Goal: Task Accomplishment & Management: Use online tool/utility

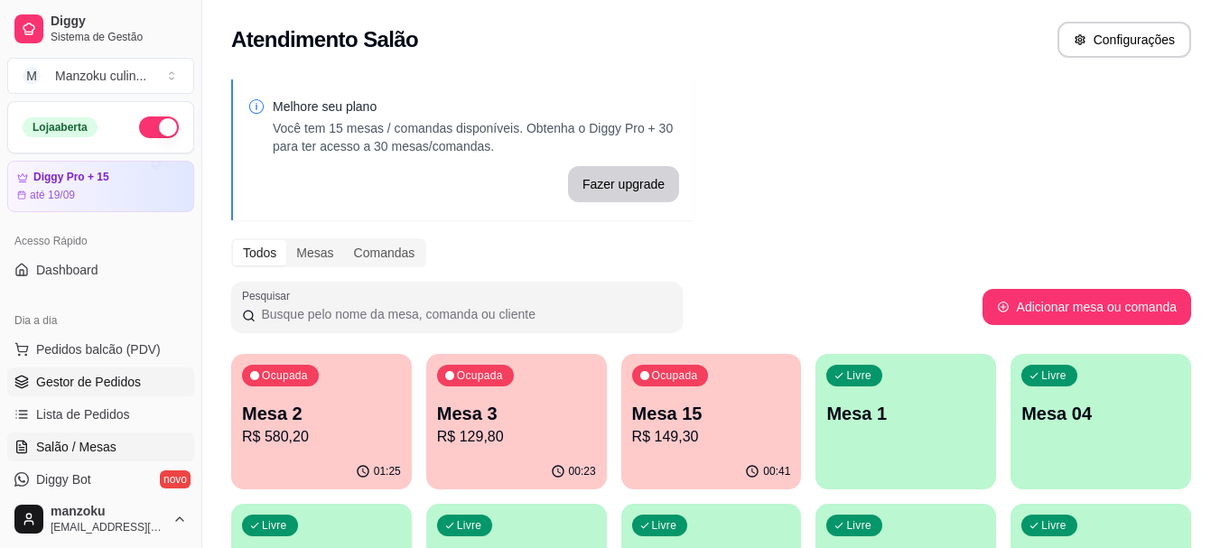
click at [118, 390] on span "Gestor de Pedidos" at bounding box center [88, 382] width 105 height 18
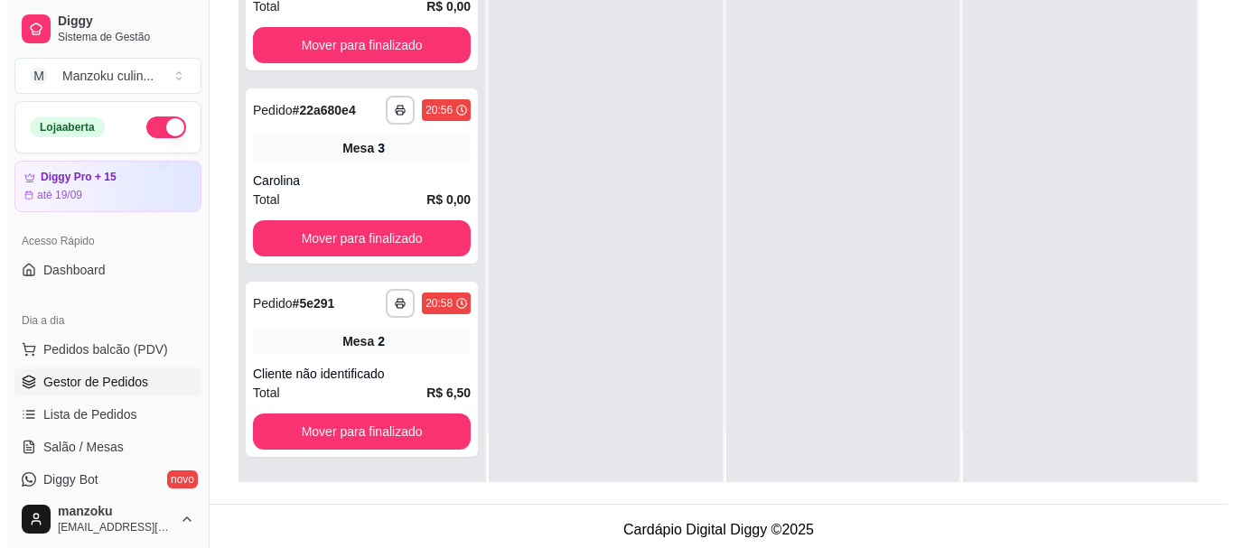
scroll to position [275, 0]
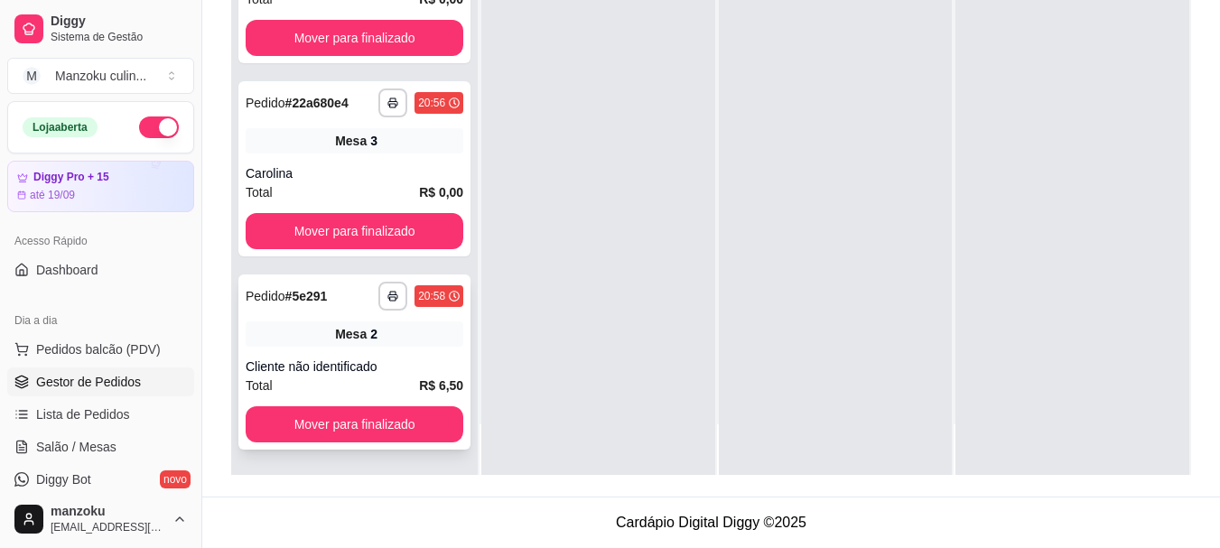
click at [397, 359] on div "Cliente não identificado" at bounding box center [355, 367] width 218 height 18
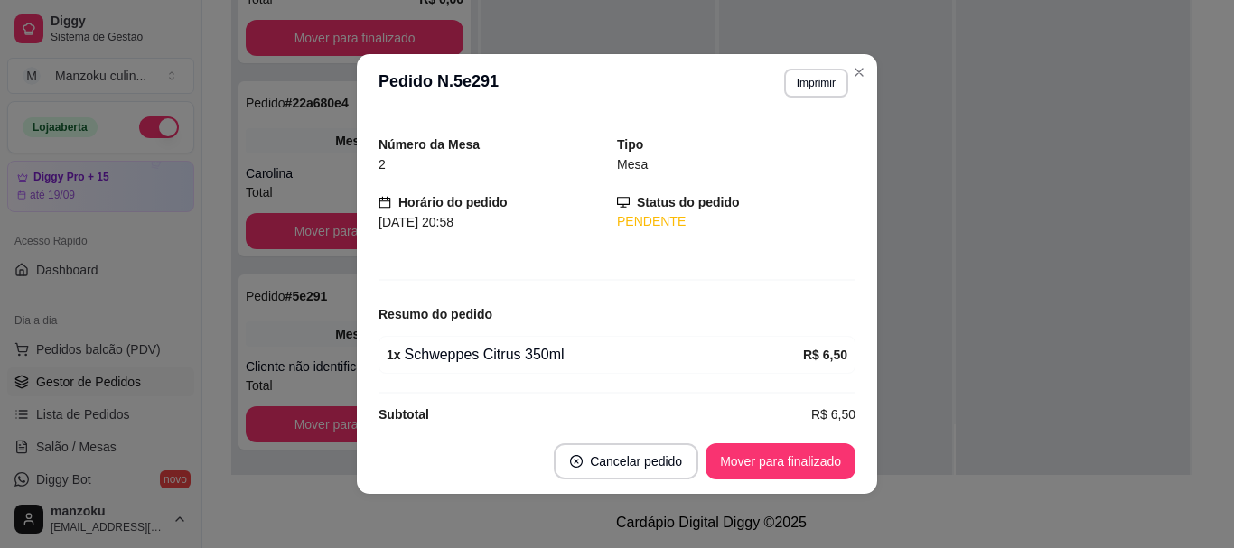
scroll to position [67, 0]
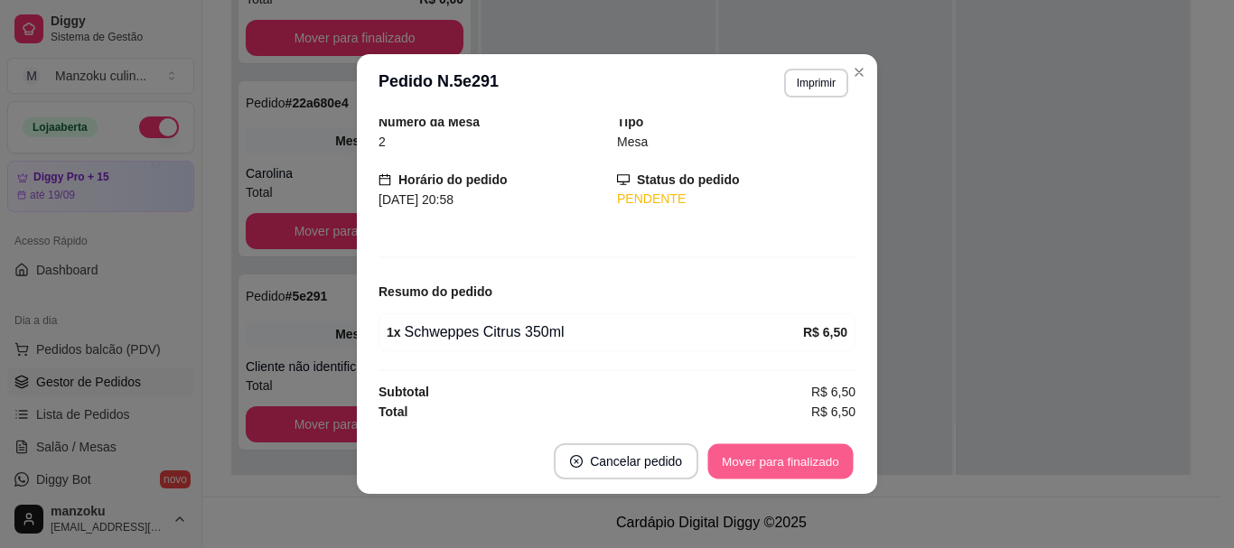
click at [793, 474] on button "Mover para finalizado" at bounding box center [780, 461] width 145 height 35
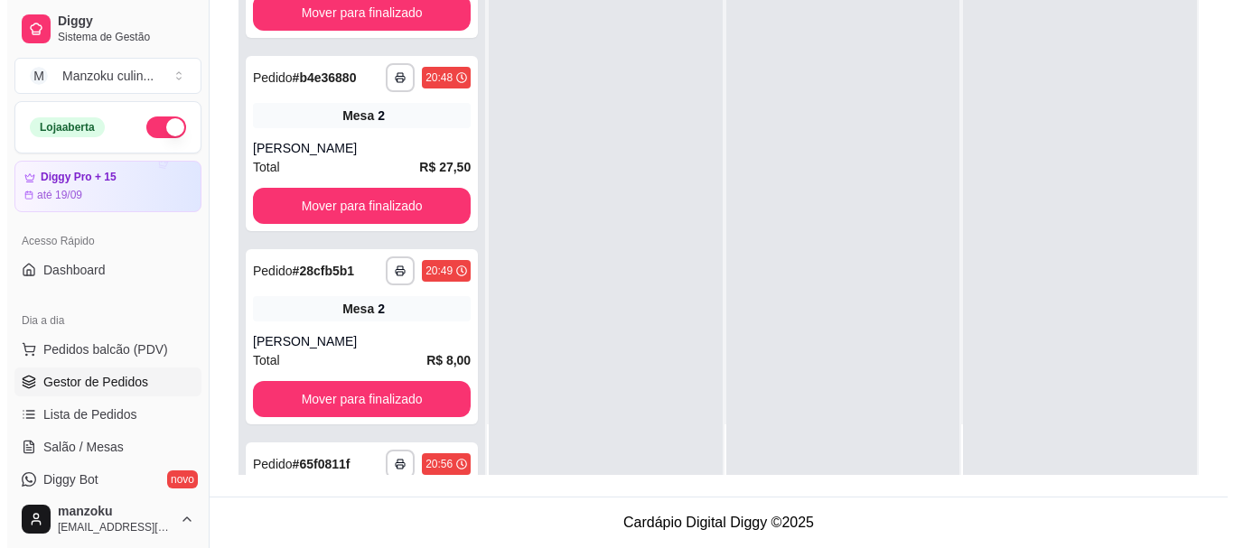
scroll to position [0, 0]
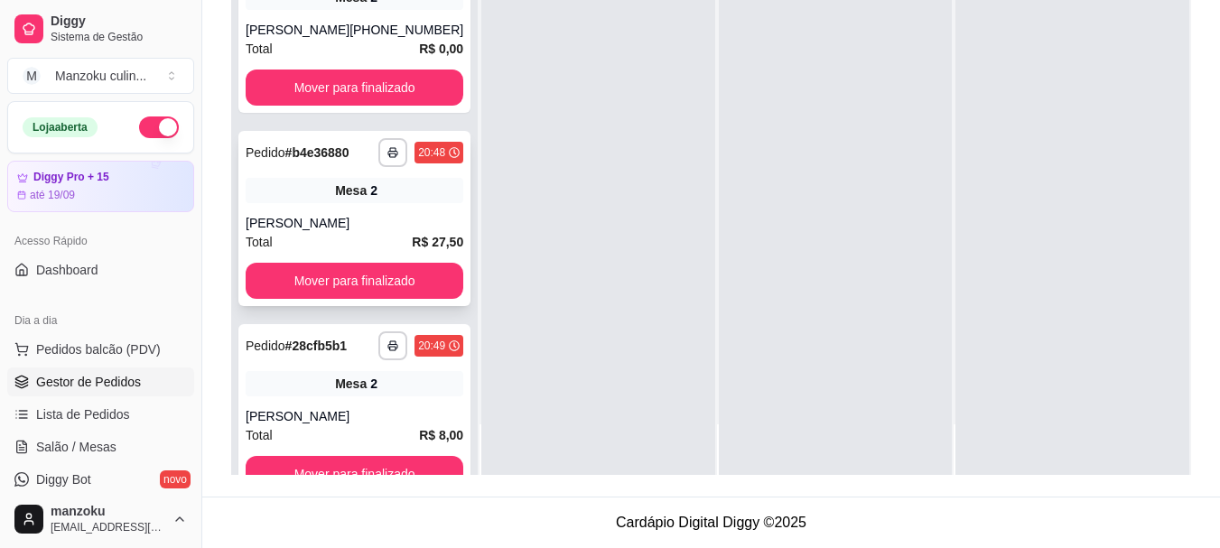
click at [399, 178] on div "Mesa 2" at bounding box center [355, 190] width 218 height 25
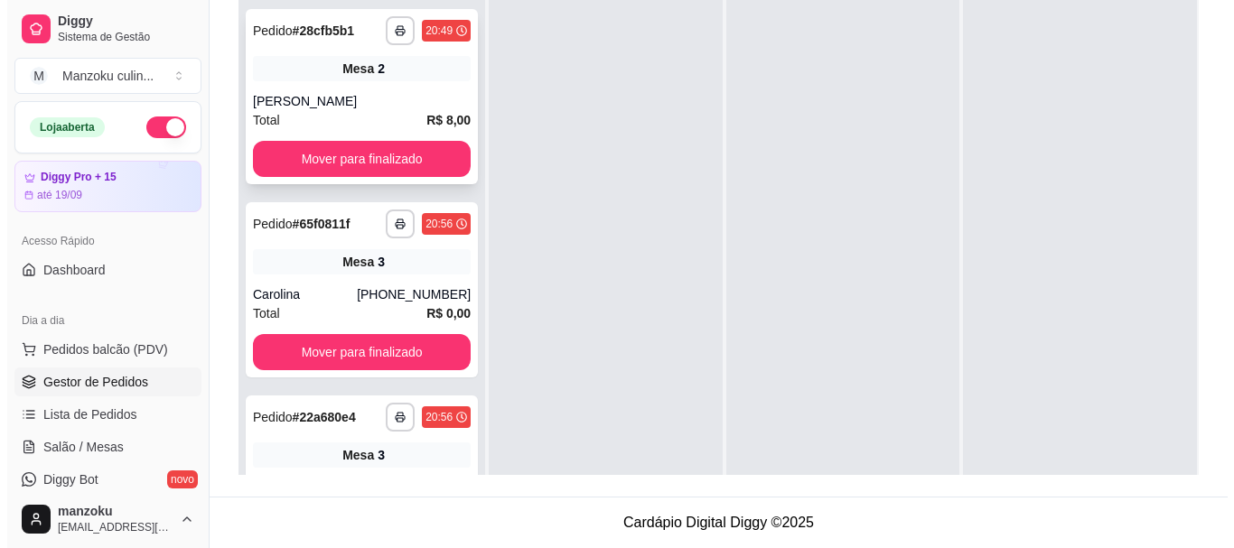
scroll to position [256, 0]
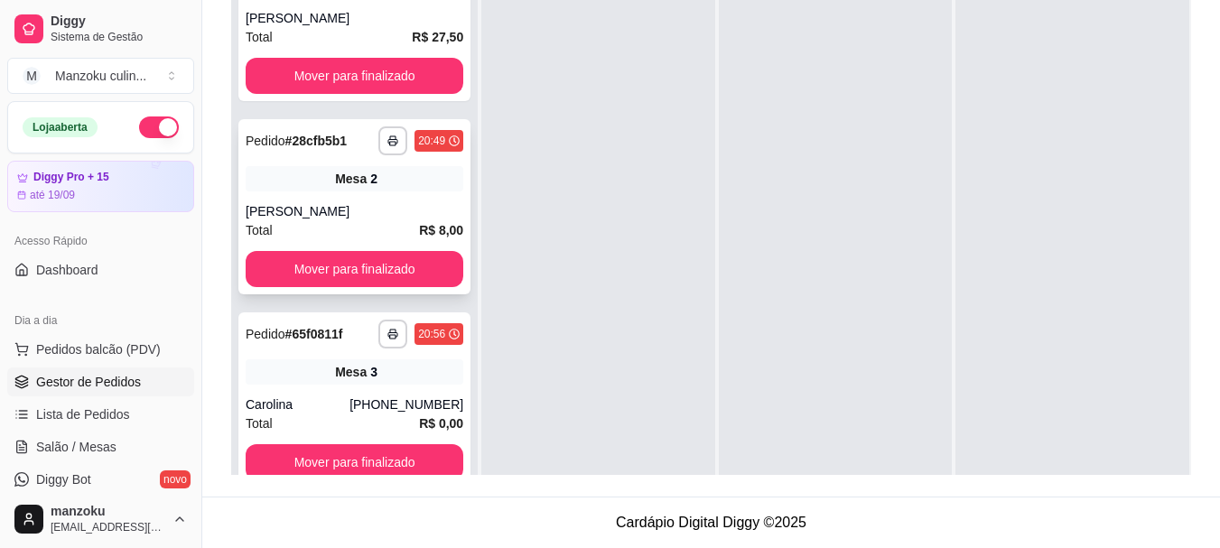
click at [368, 177] on div "Mesa 2" at bounding box center [355, 178] width 218 height 25
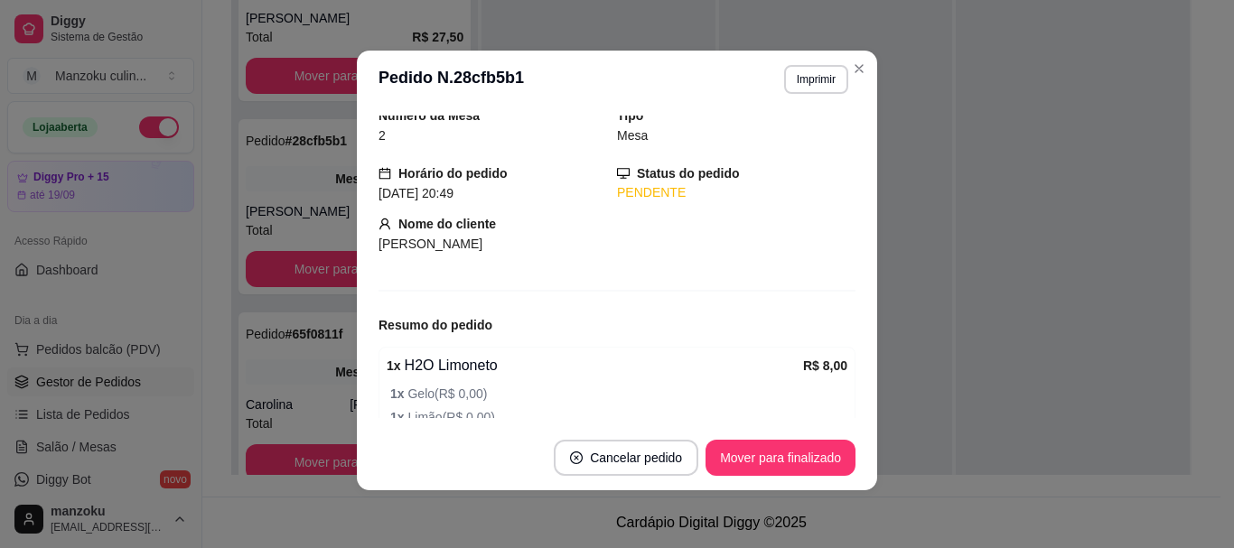
scroll to position [0, 0]
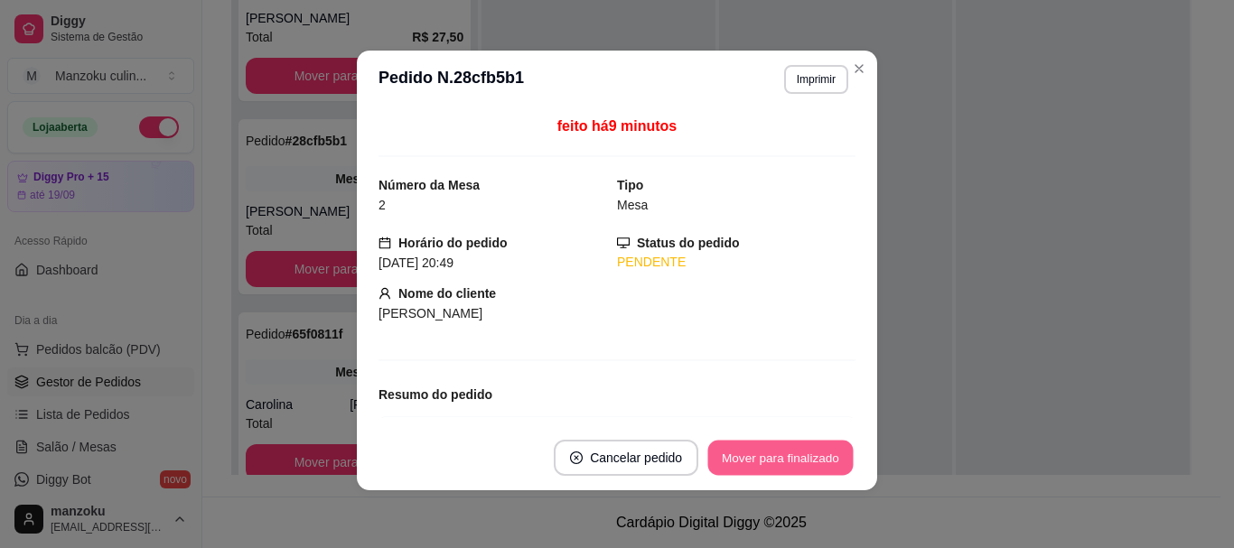
click at [764, 447] on button "Mover para finalizado" at bounding box center [780, 458] width 145 height 35
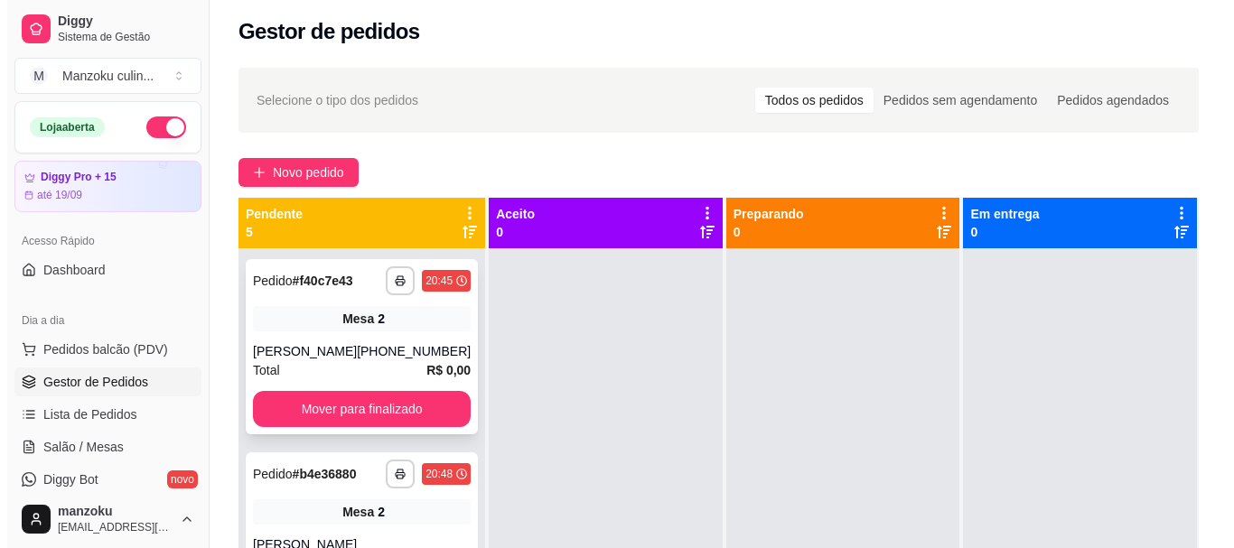
scroll to position [181, 0]
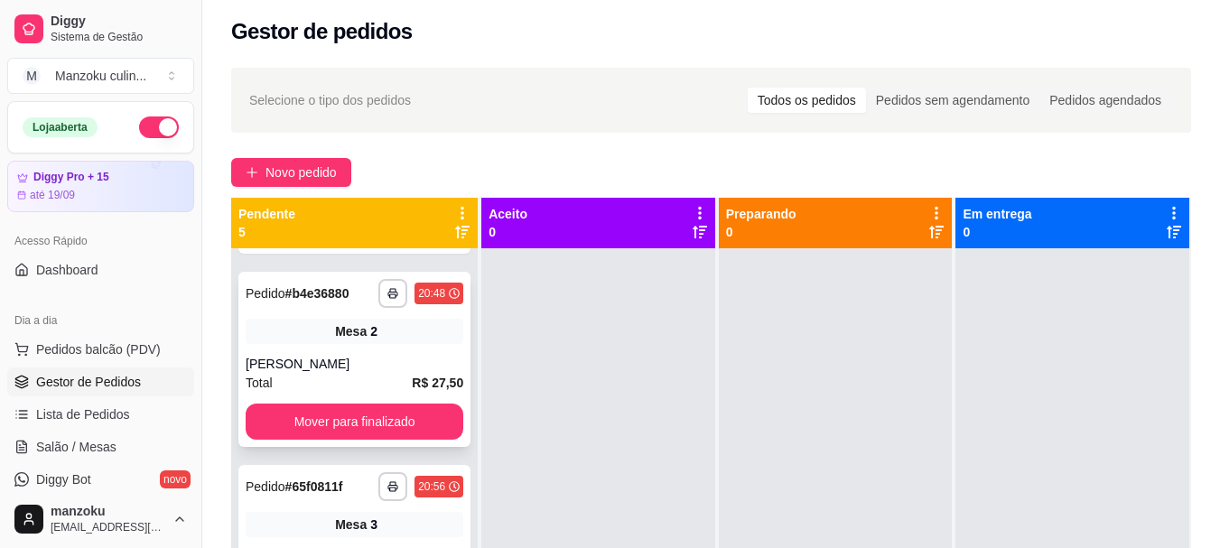
click at [403, 312] on div "**********" at bounding box center [354, 359] width 232 height 175
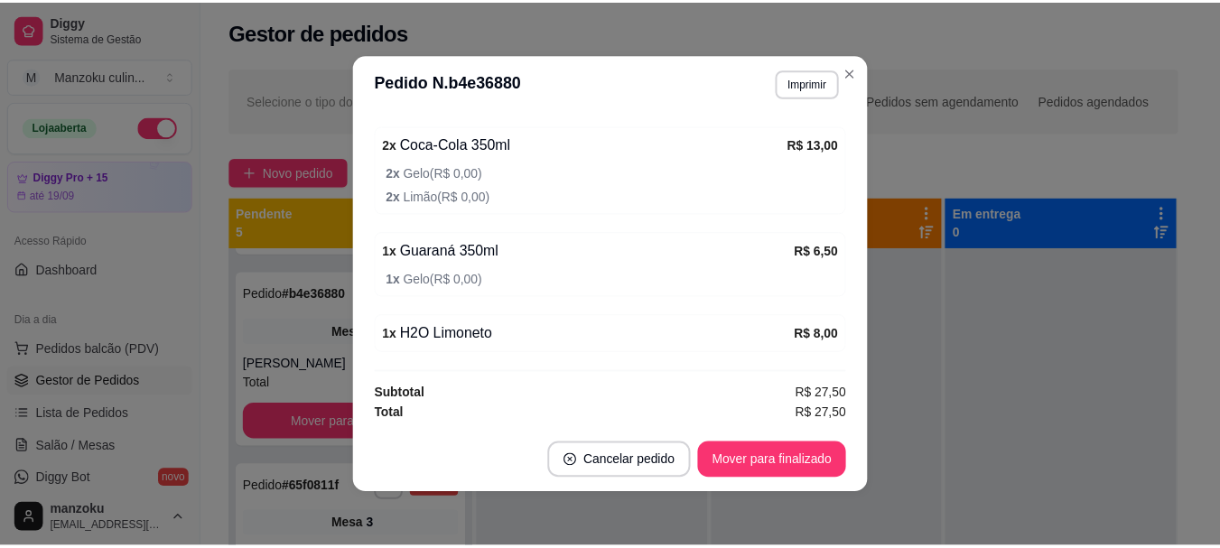
scroll to position [352, 0]
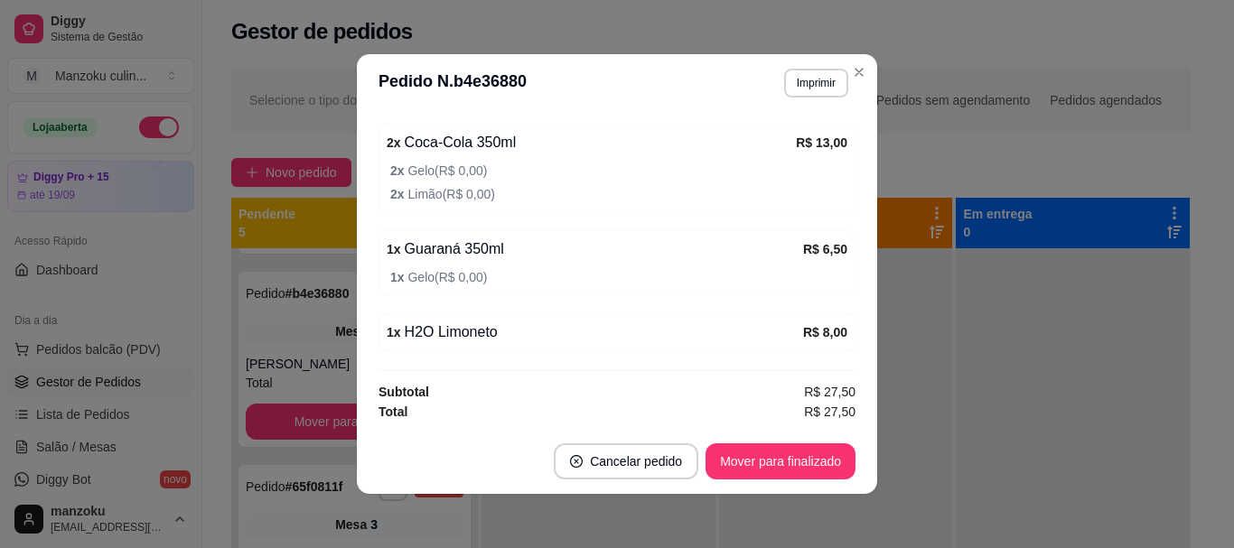
click at [798, 149] on section "**********" at bounding box center [617, 274] width 520 height 440
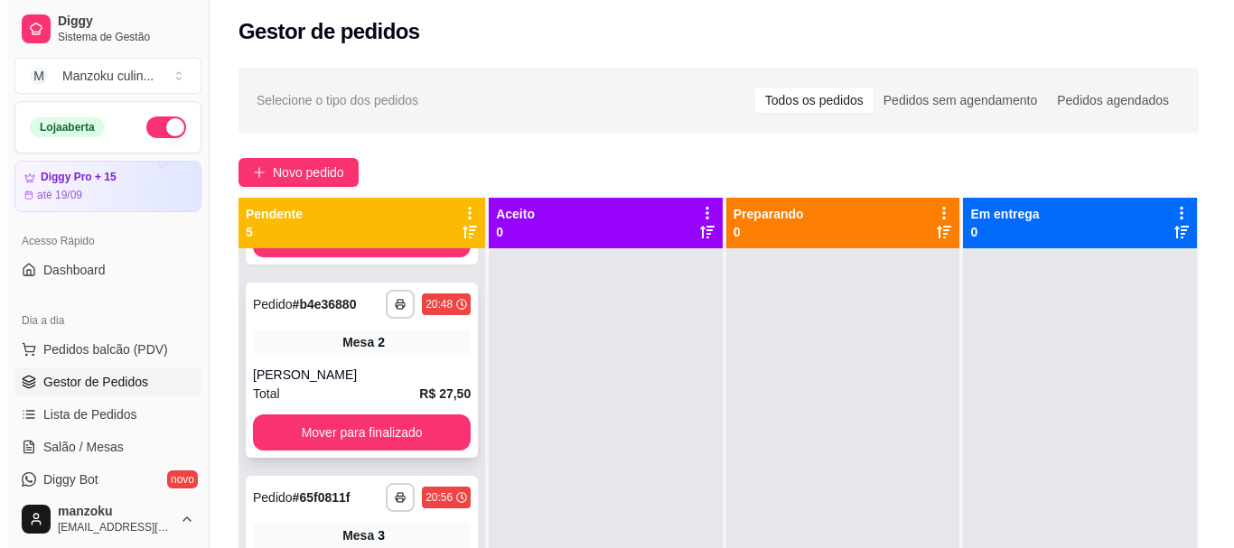
scroll to position [181, 0]
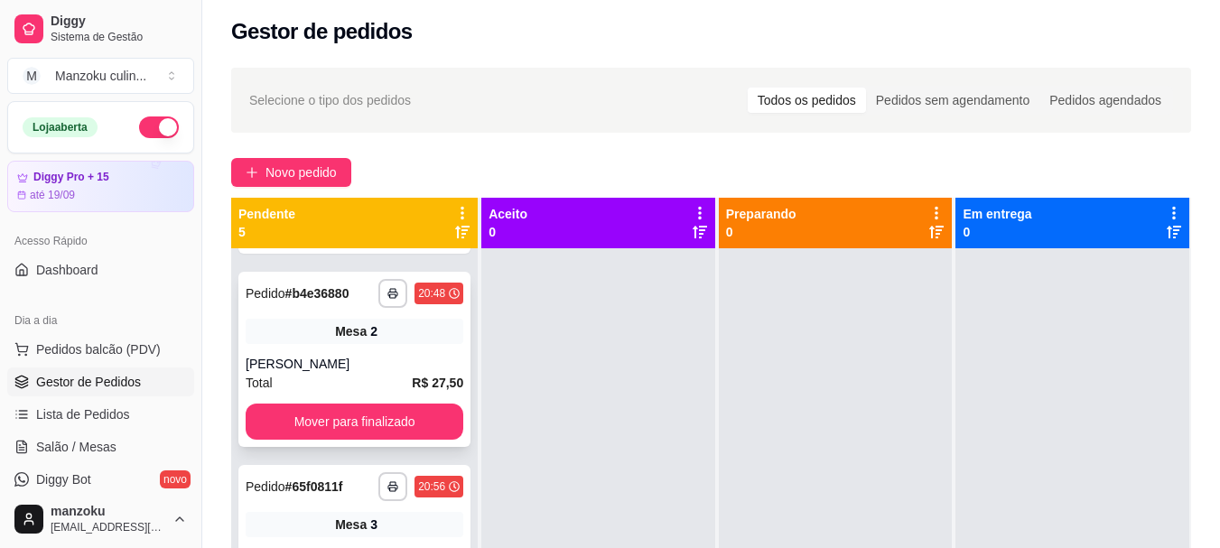
click at [385, 340] on div "Mesa 2" at bounding box center [355, 331] width 218 height 25
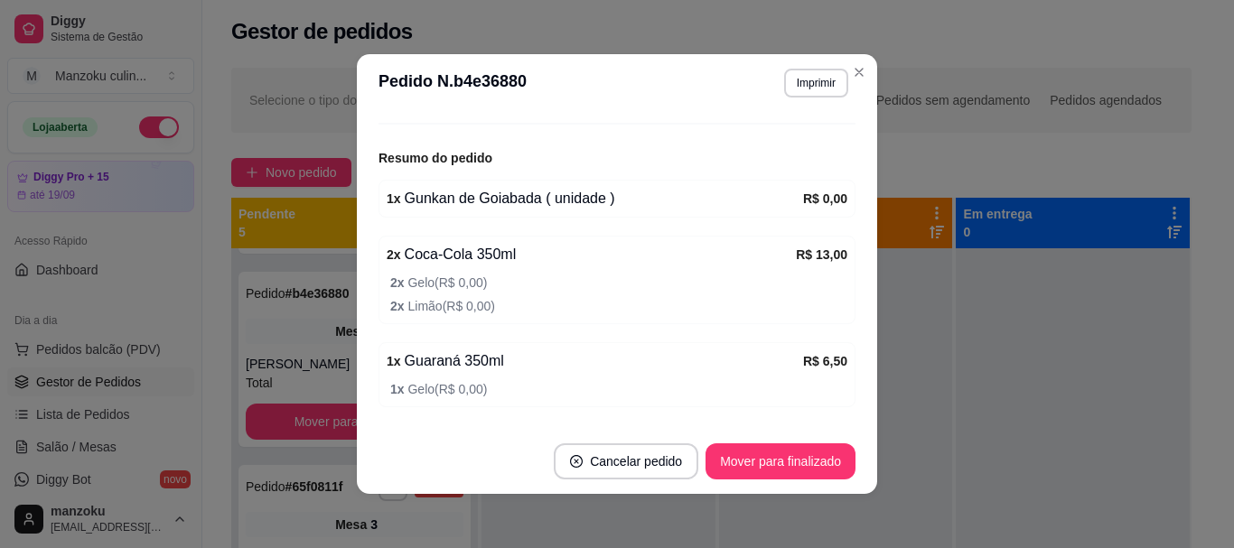
scroll to position [271, 0]
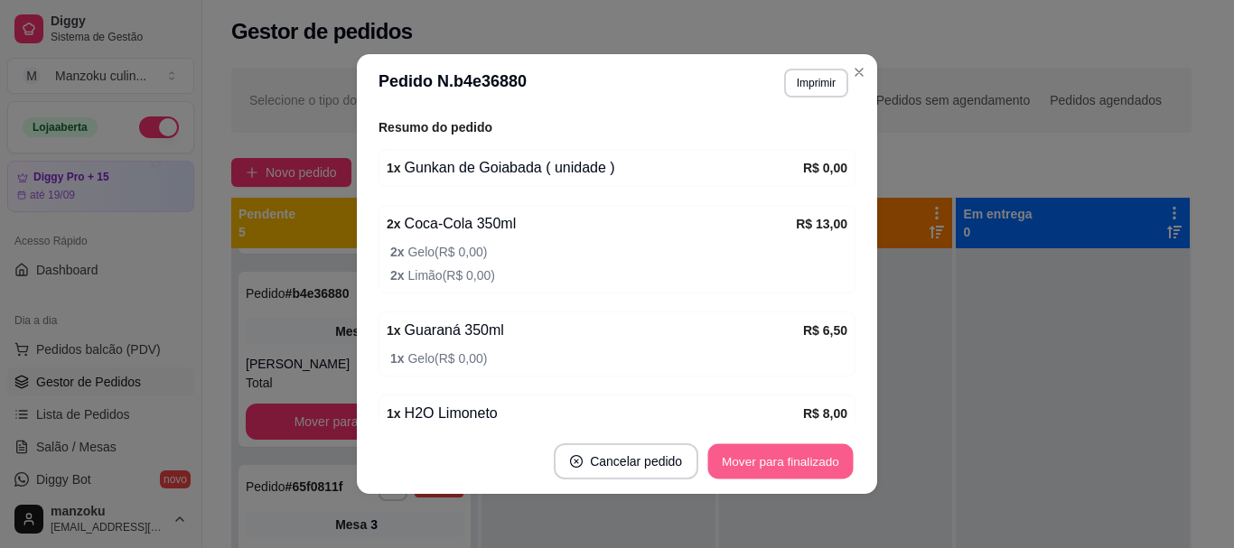
click at [780, 454] on button "Mover para finalizado" at bounding box center [780, 461] width 145 height 35
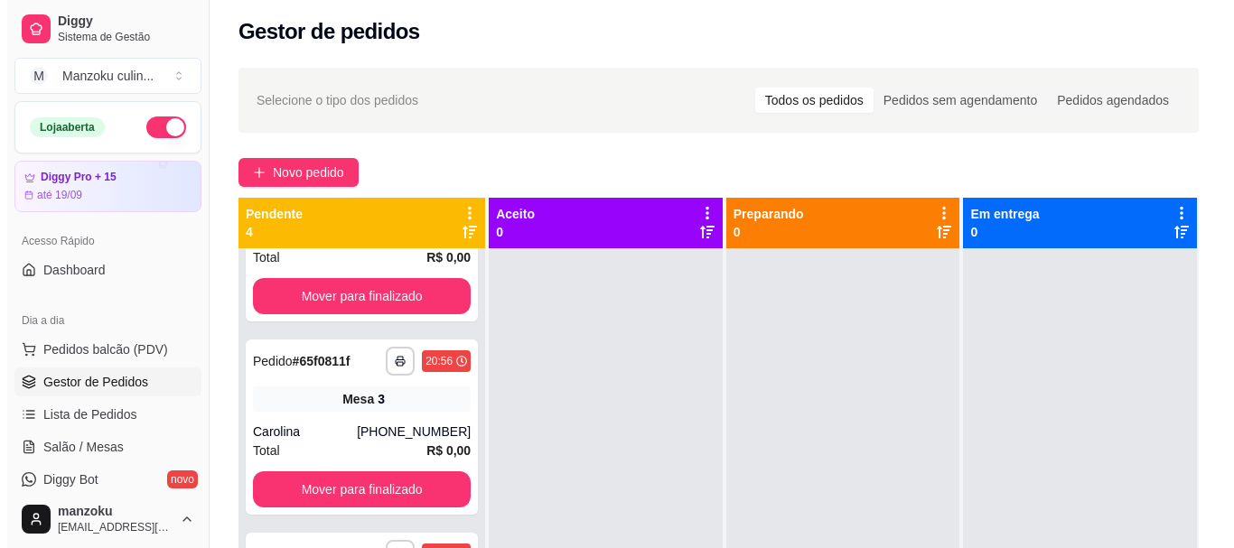
scroll to position [0, 0]
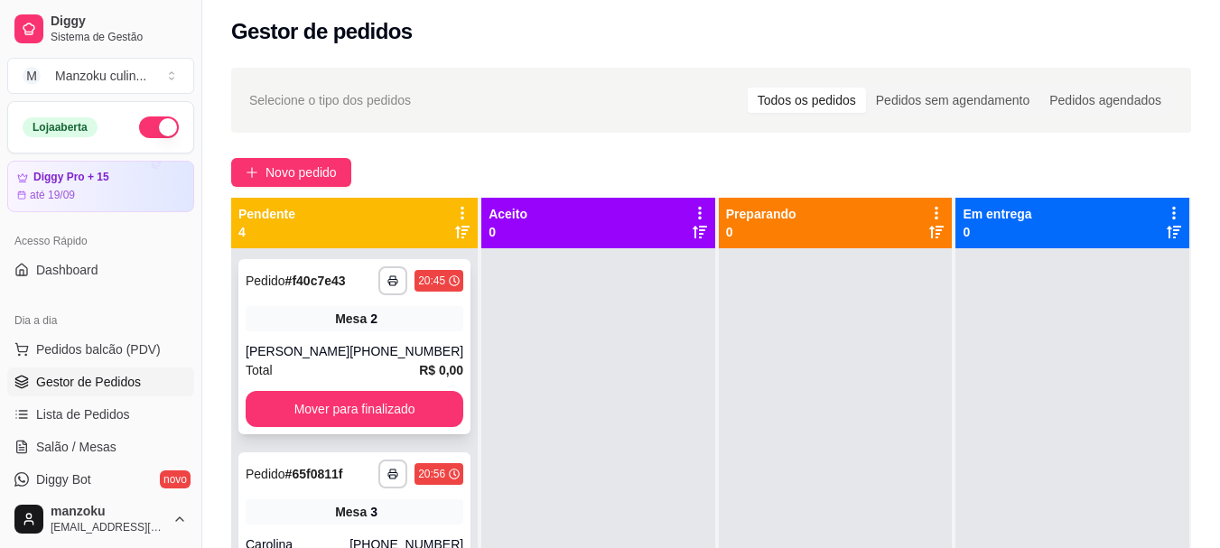
click at [375, 316] on div "Mesa 2" at bounding box center [355, 318] width 218 height 25
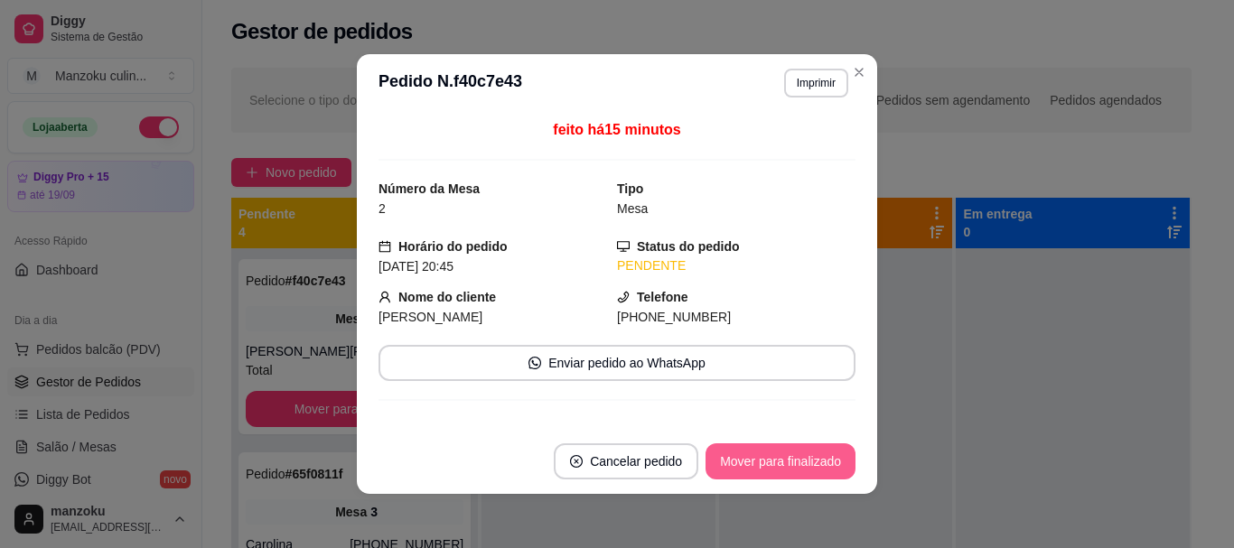
click at [806, 458] on button "Mover para finalizado" at bounding box center [780, 461] width 150 height 36
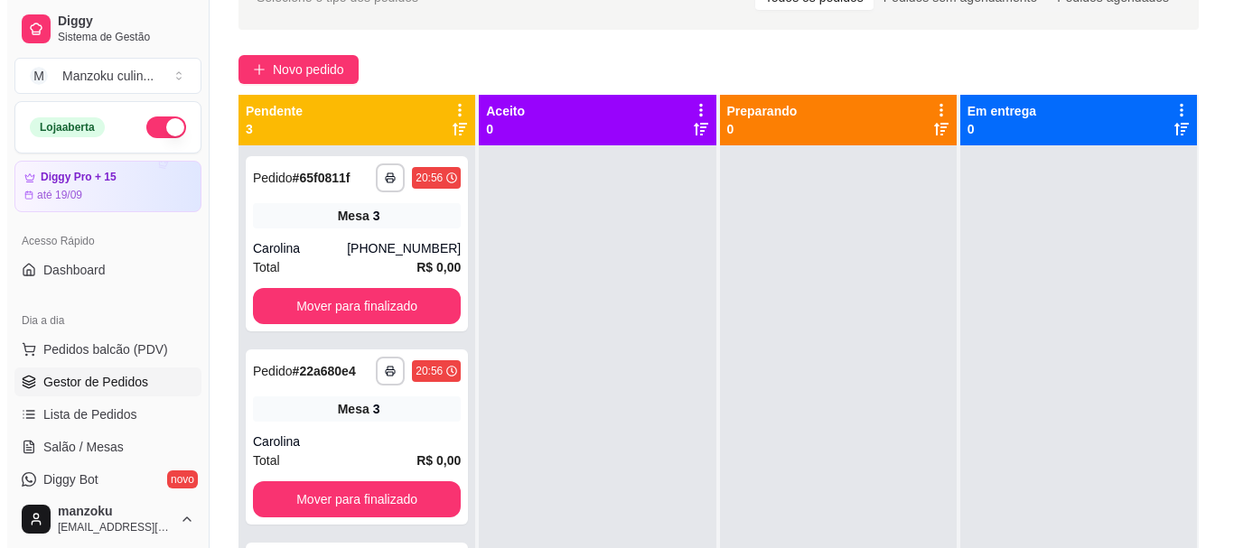
scroll to position [95, 0]
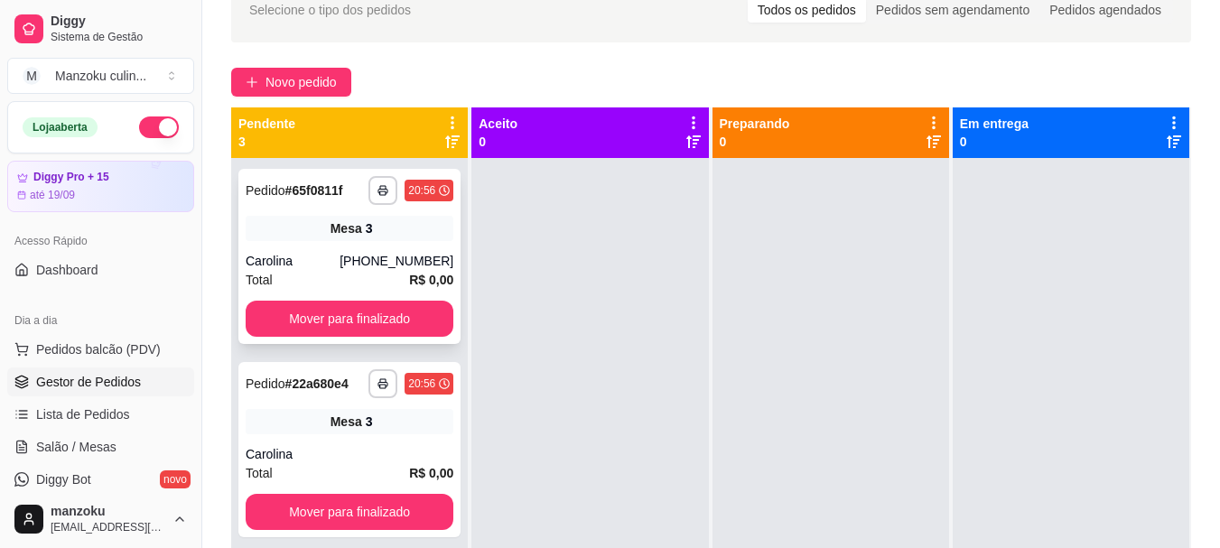
click at [370, 258] on div "[PHONE_NUMBER]" at bounding box center [397, 261] width 114 height 18
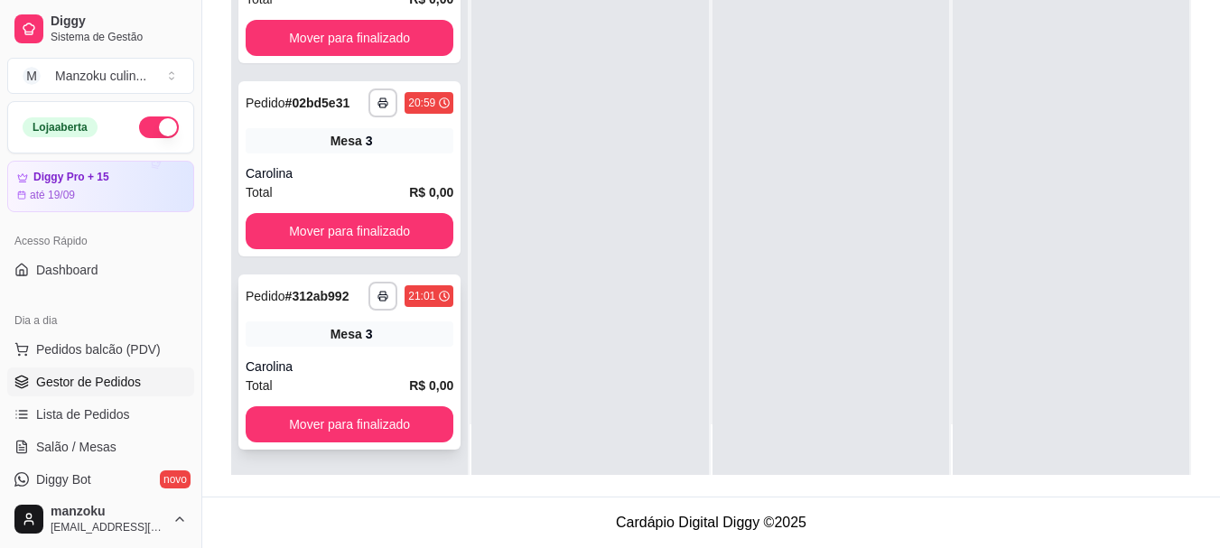
scroll to position [51, 0]
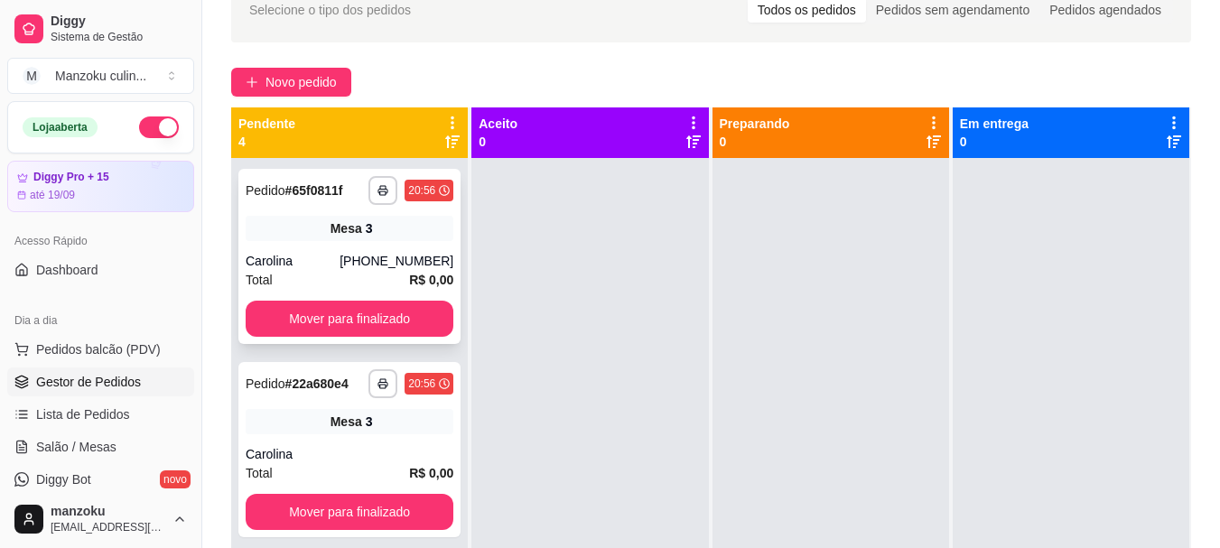
click at [374, 256] on div "[PHONE_NUMBER]" at bounding box center [397, 261] width 114 height 18
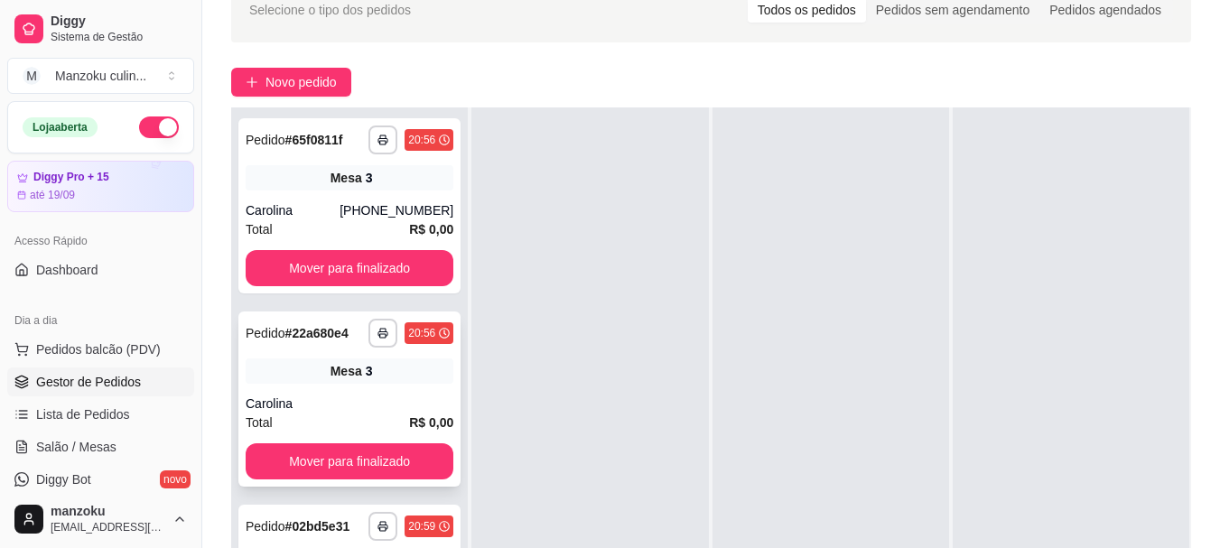
click at [405, 402] on div "Carolina" at bounding box center [350, 404] width 208 height 18
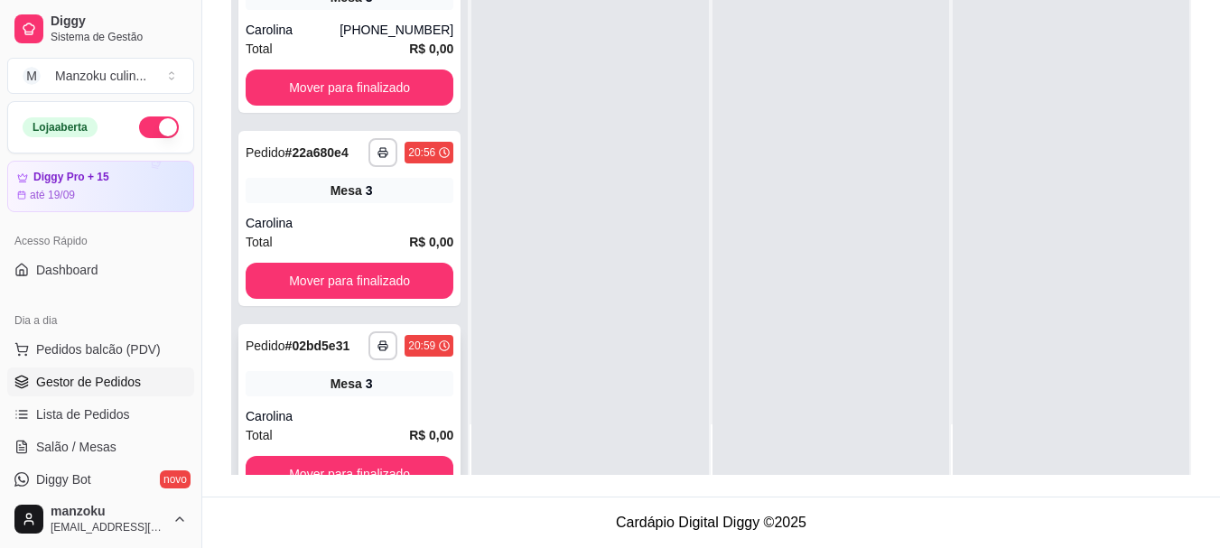
click at [370, 388] on div "Mesa 3" at bounding box center [350, 383] width 208 height 25
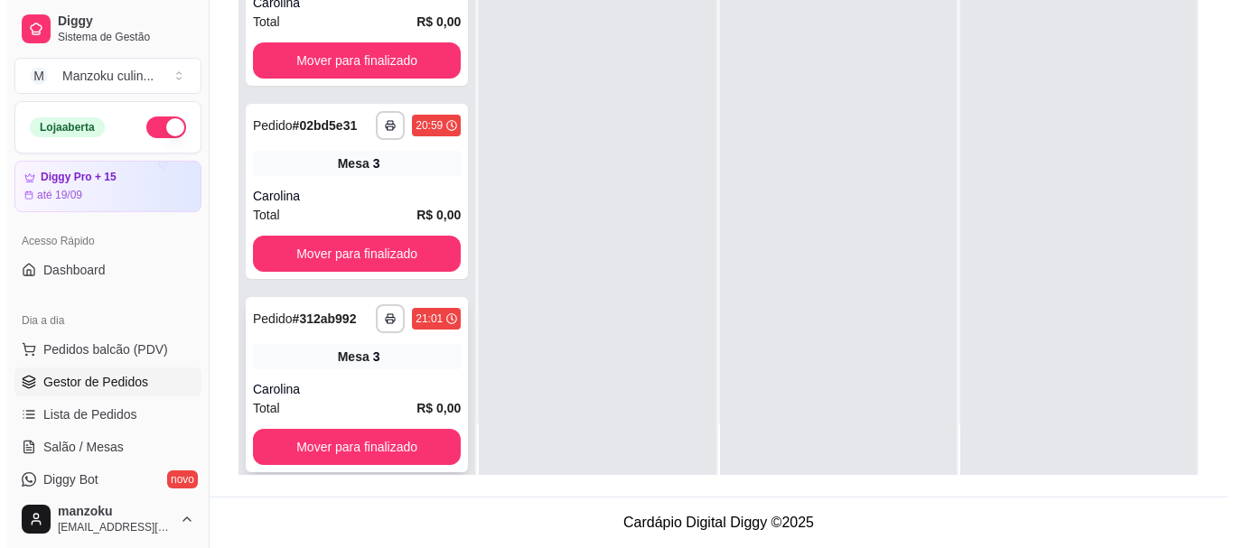
scroll to position [243, 0]
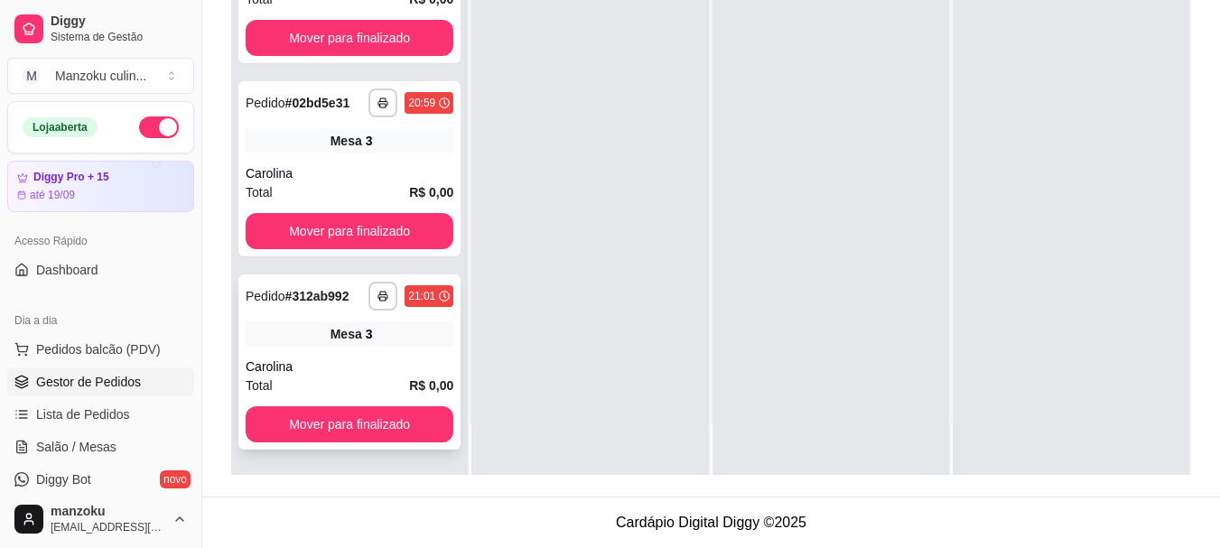
click at [353, 335] on div "Mesa 3" at bounding box center [350, 334] width 208 height 25
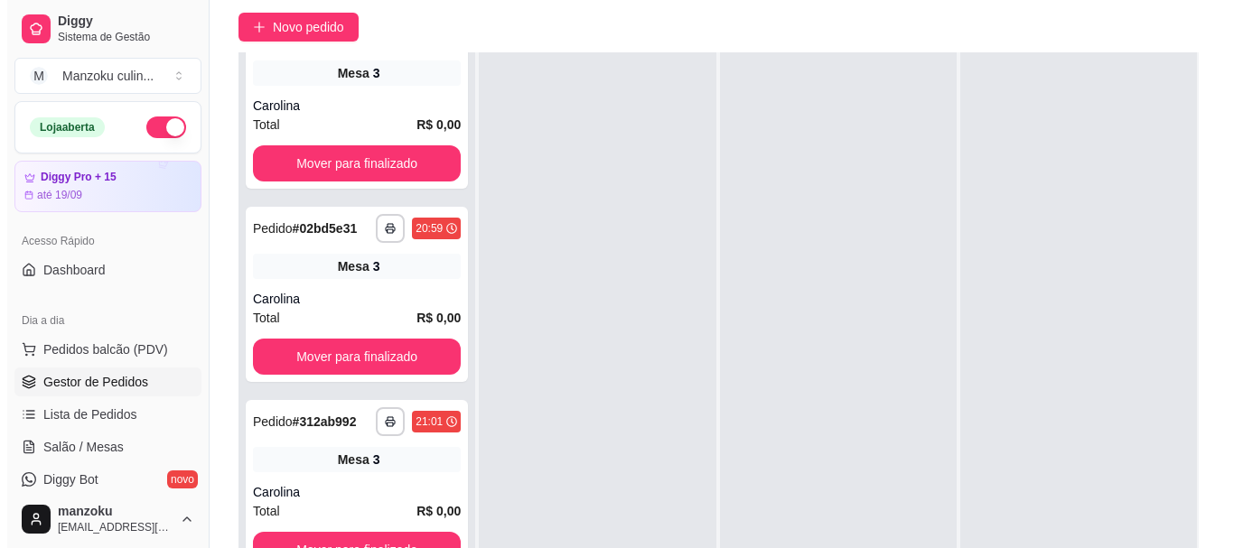
scroll to position [271, 0]
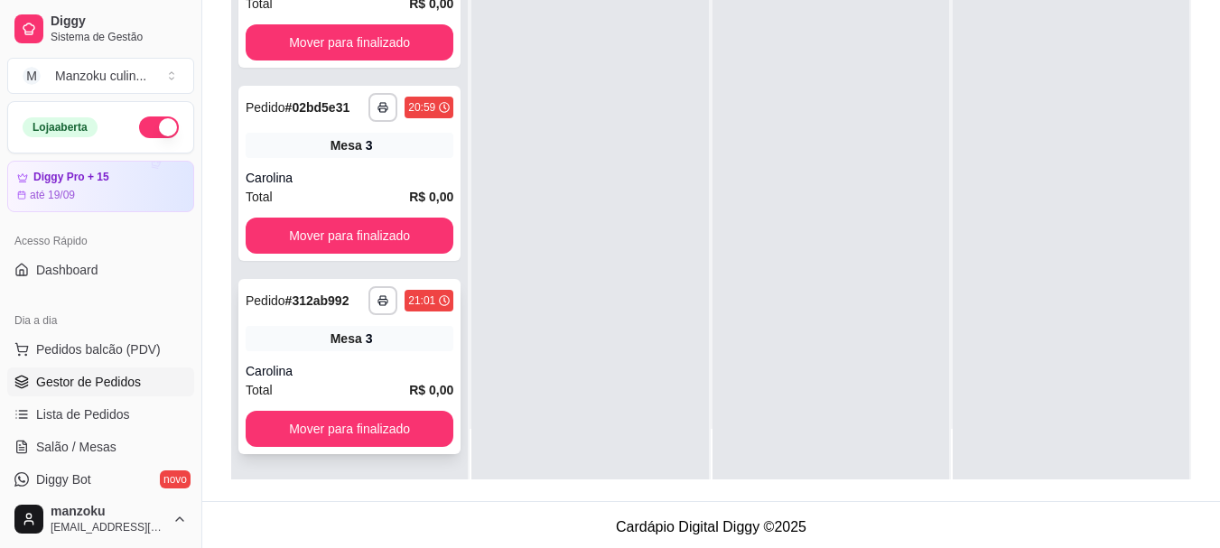
click at [350, 335] on span "Mesa" at bounding box center [347, 339] width 32 height 18
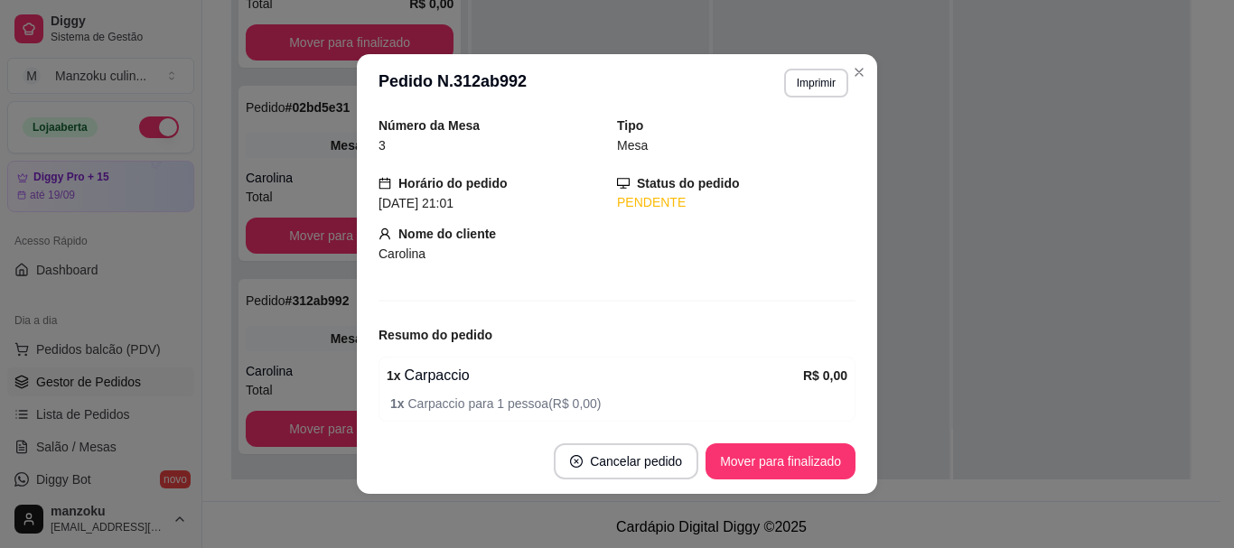
scroll to position [134, 0]
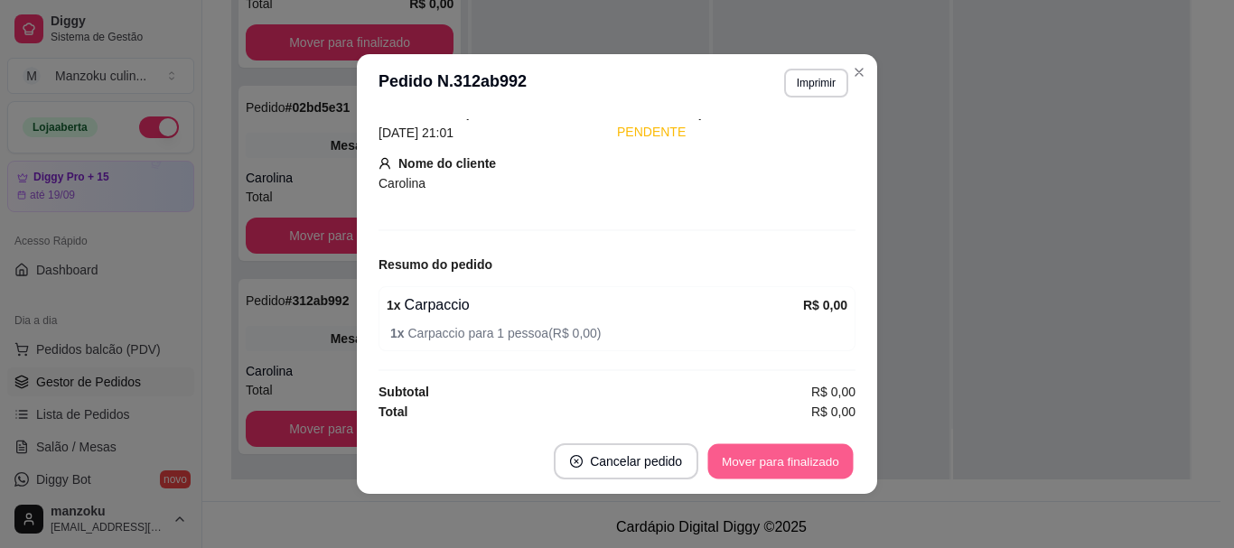
click at [773, 459] on button "Mover para finalizado" at bounding box center [780, 461] width 145 height 35
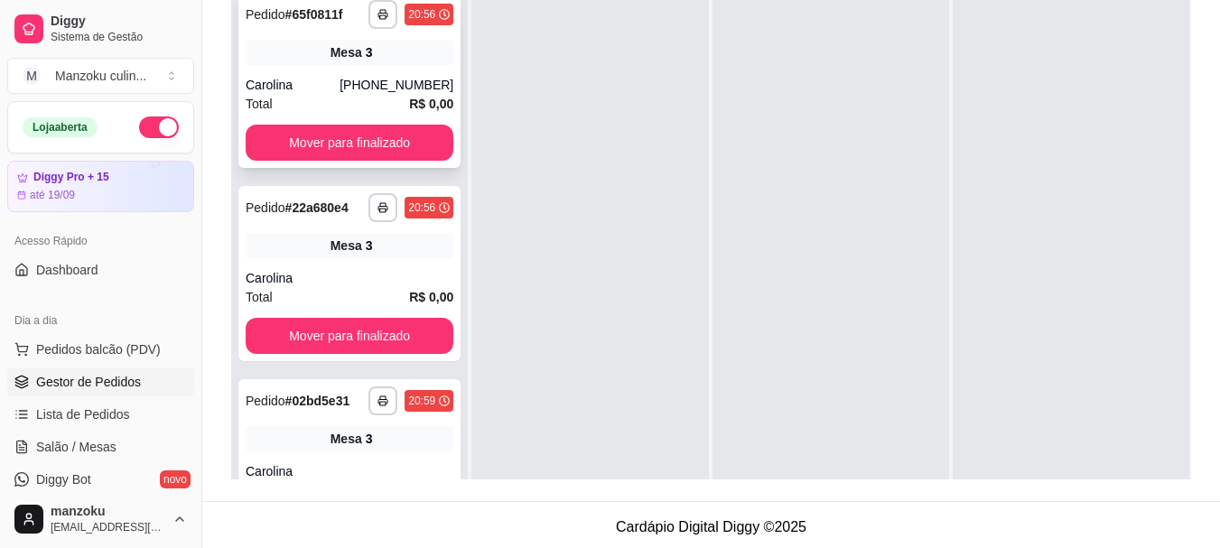
click at [379, 61] on div "Mesa 3" at bounding box center [350, 52] width 208 height 25
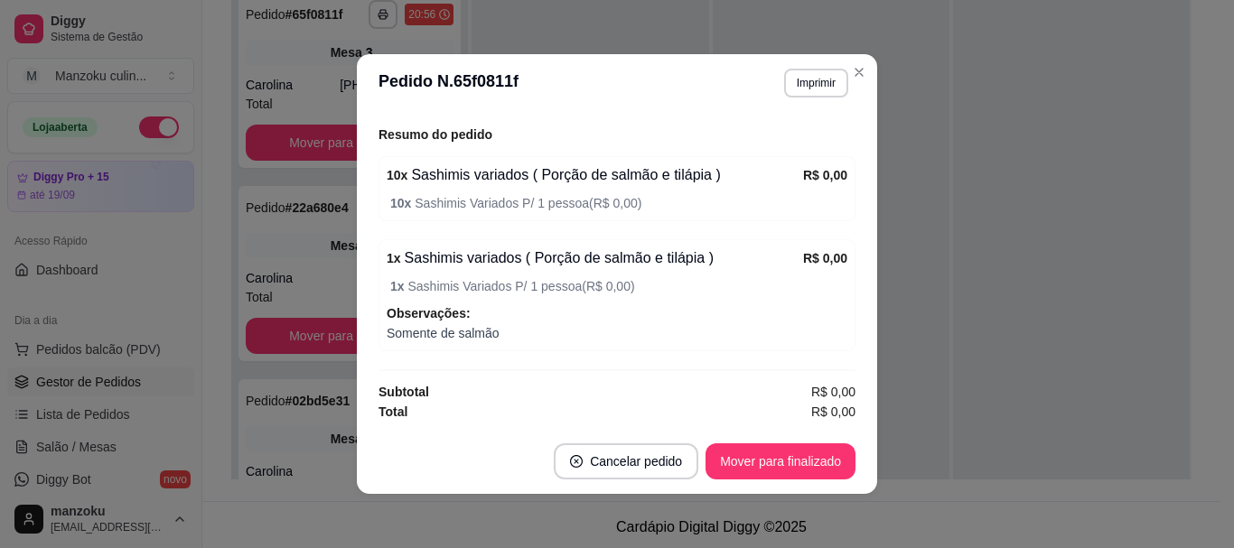
click at [869, 68] on header "**********" at bounding box center [617, 83] width 520 height 58
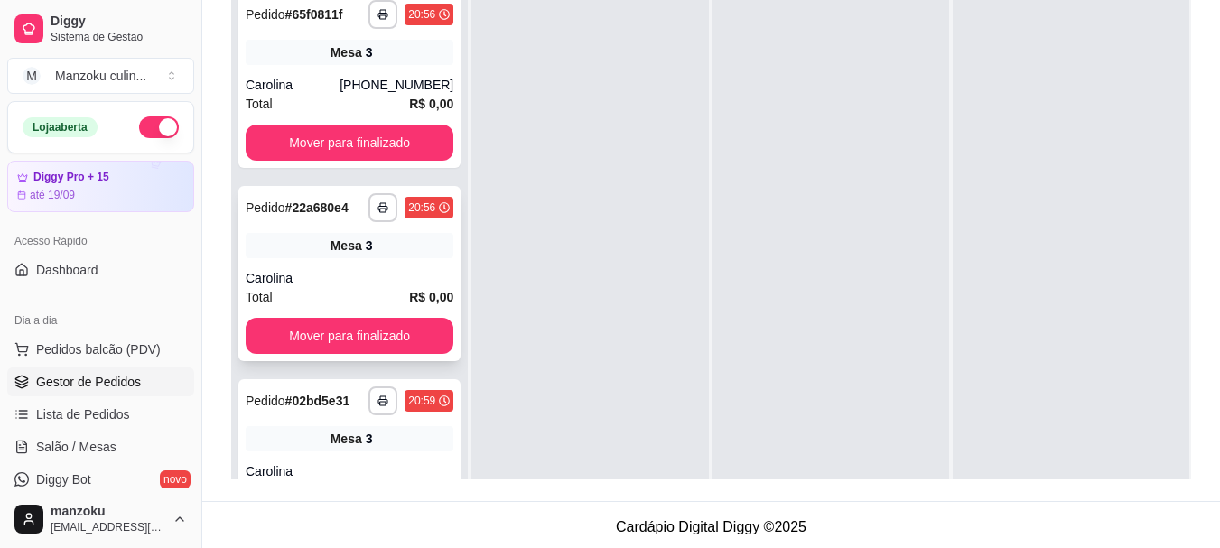
click at [381, 242] on div "Mesa 3" at bounding box center [350, 245] width 208 height 25
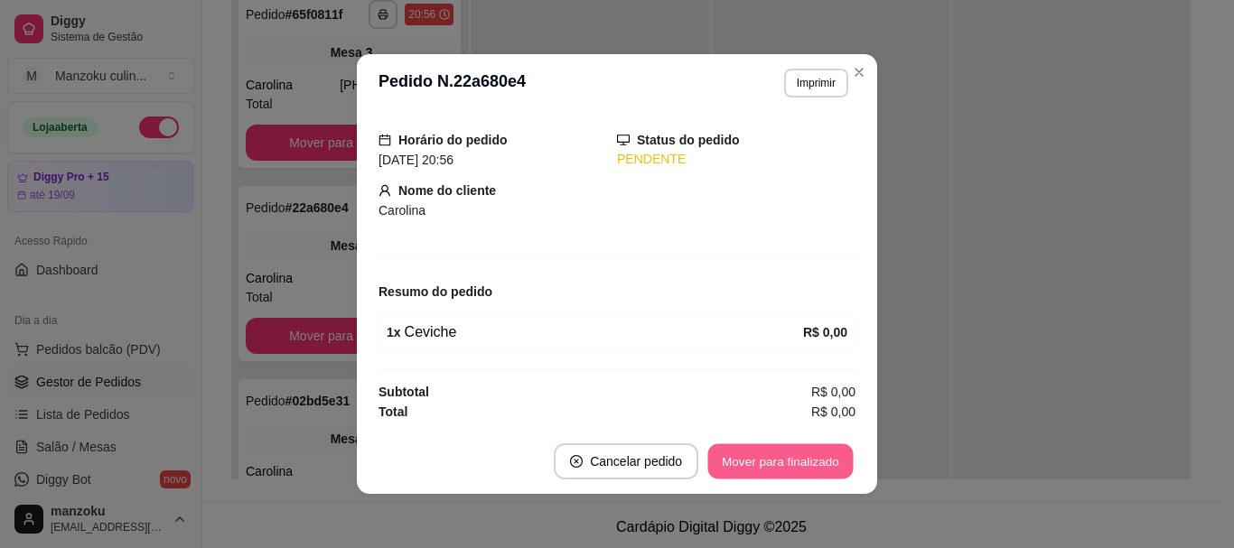
click at [745, 444] on button "Mover para finalizado" at bounding box center [780, 461] width 145 height 35
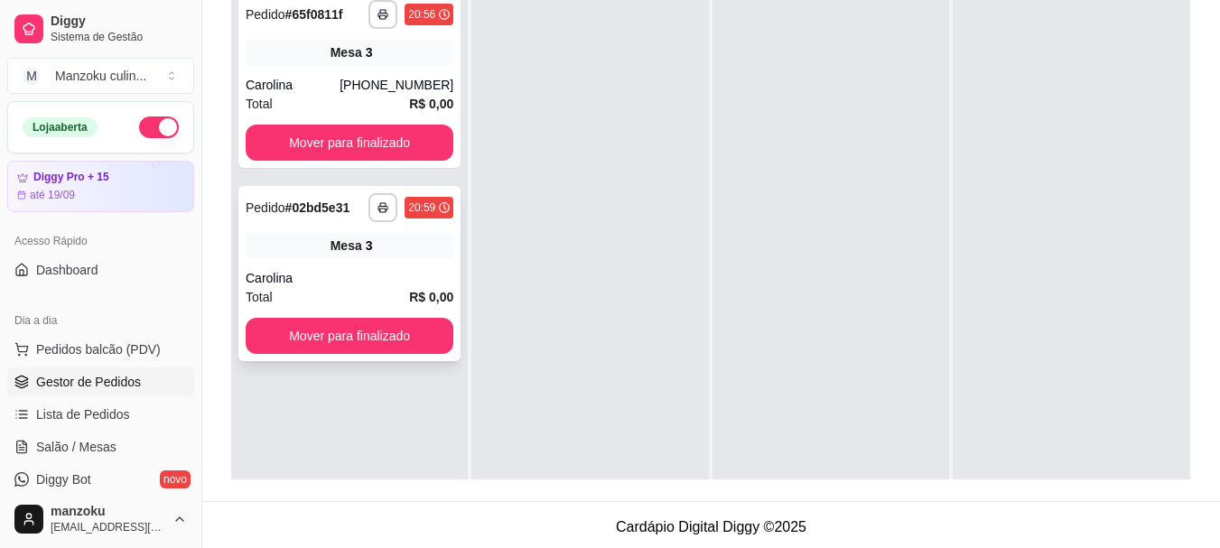
click at [347, 238] on span "Mesa" at bounding box center [347, 246] width 32 height 18
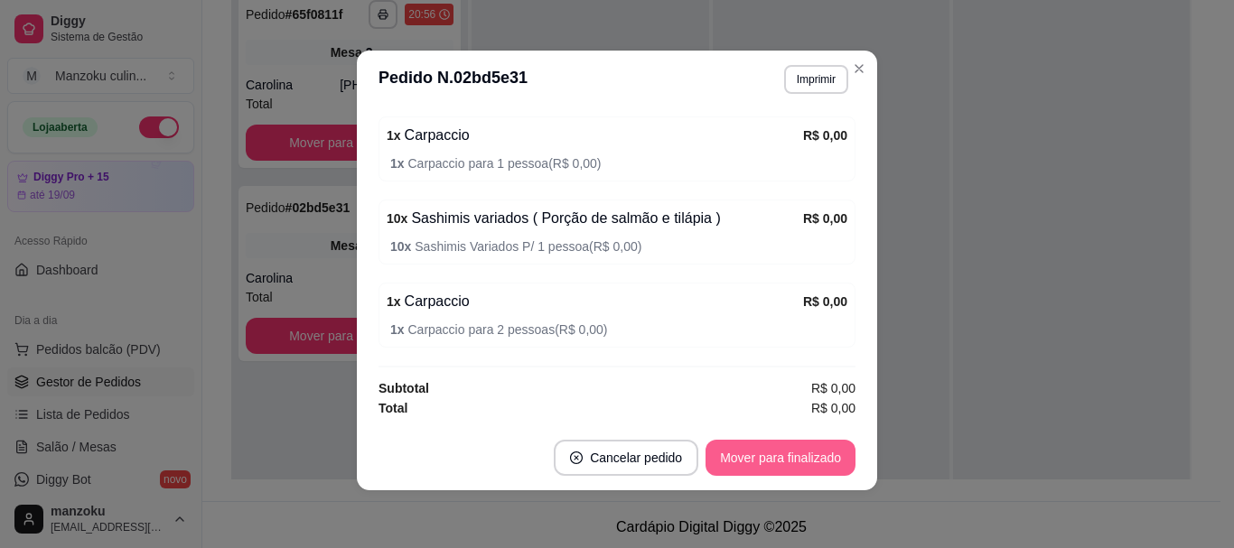
click at [795, 454] on button "Mover para finalizado" at bounding box center [780, 458] width 150 height 36
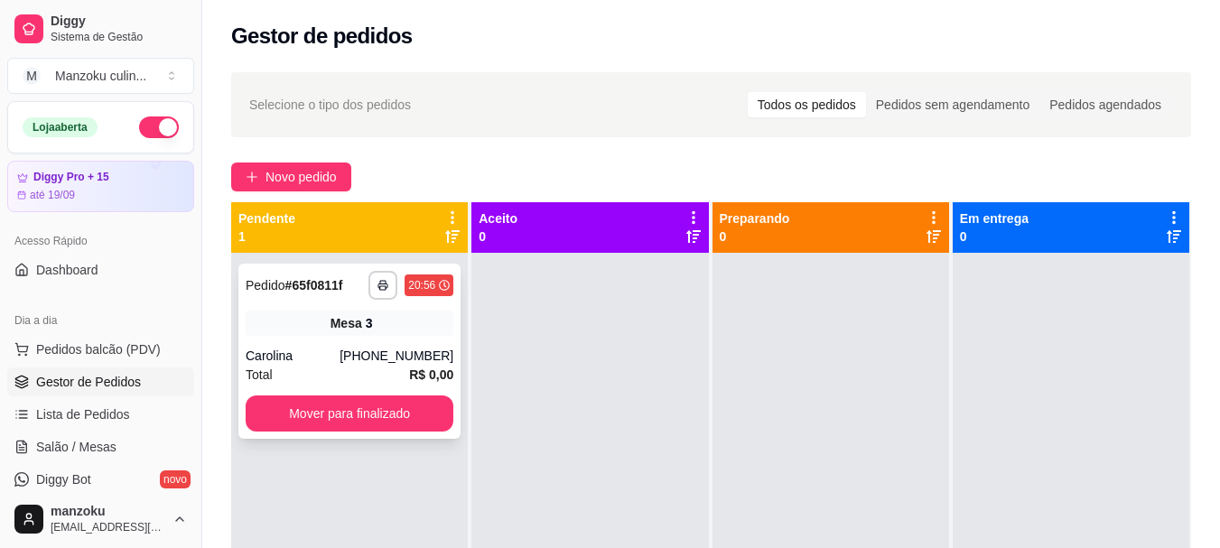
click at [322, 346] on div "**********" at bounding box center [349, 351] width 222 height 175
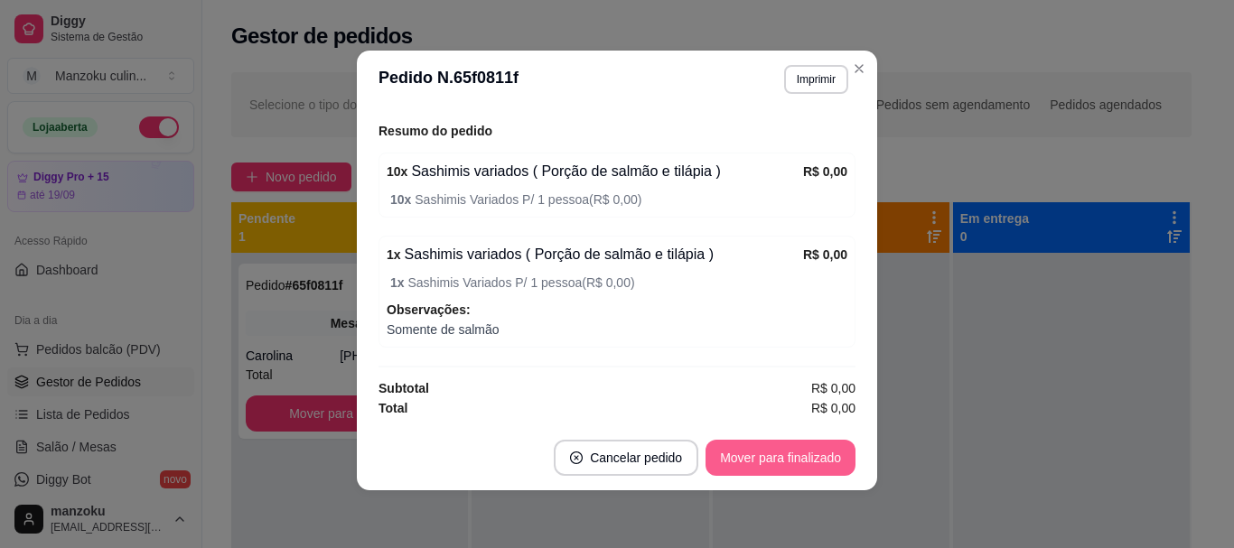
click at [789, 449] on button "Mover para finalizado" at bounding box center [780, 458] width 150 height 36
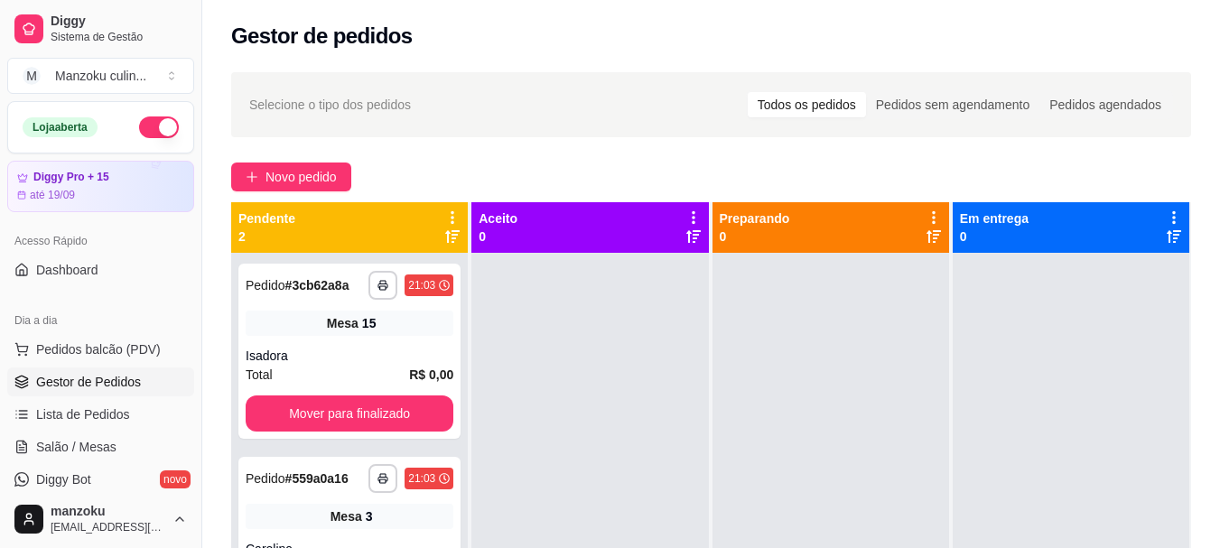
click at [1189, 46] on div "Gestor de pedidos" at bounding box center [711, 36] width 960 height 29
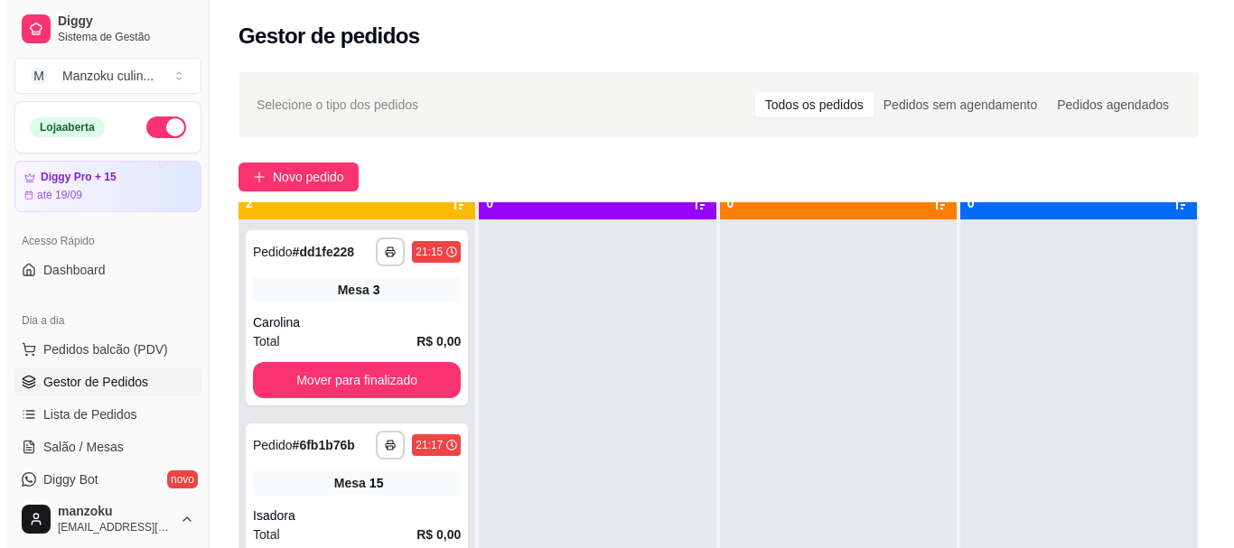
scroll to position [51, 0]
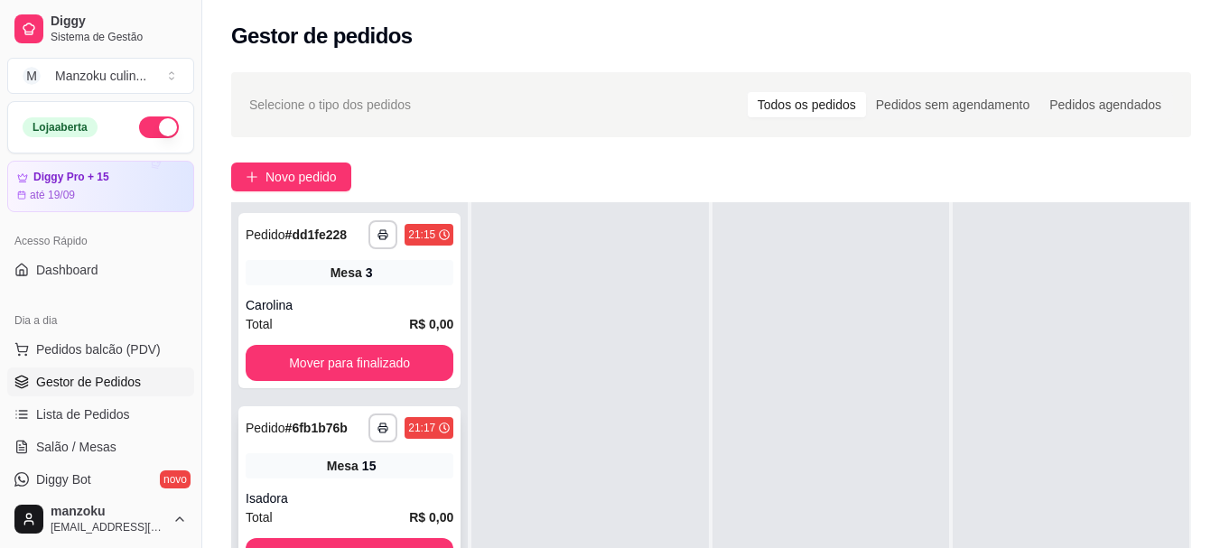
click at [399, 480] on div "**********" at bounding box center [349, 493] width 222 height 175
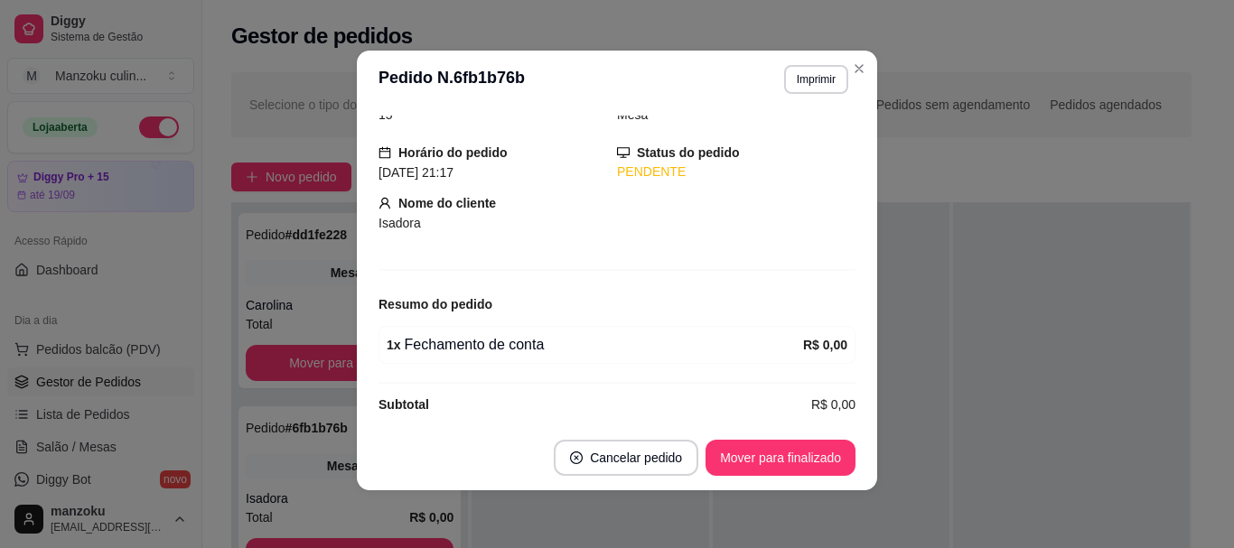
scroll to position [107, 0]
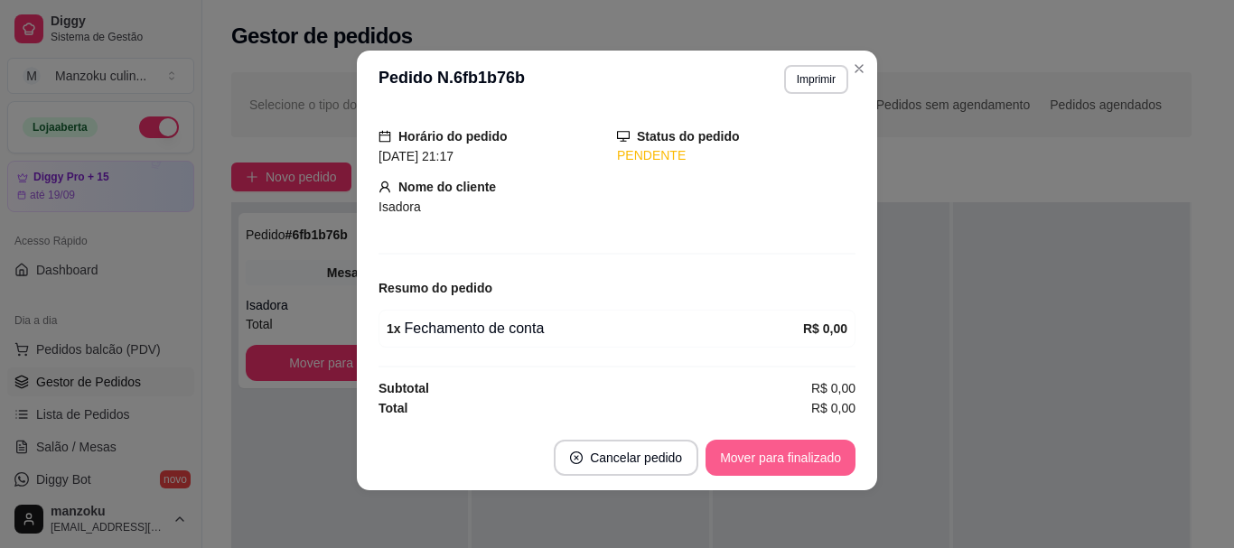
click at [824, 451] on button "Mover para finalizado" at bounding box center [780, 458] width 150 height 36
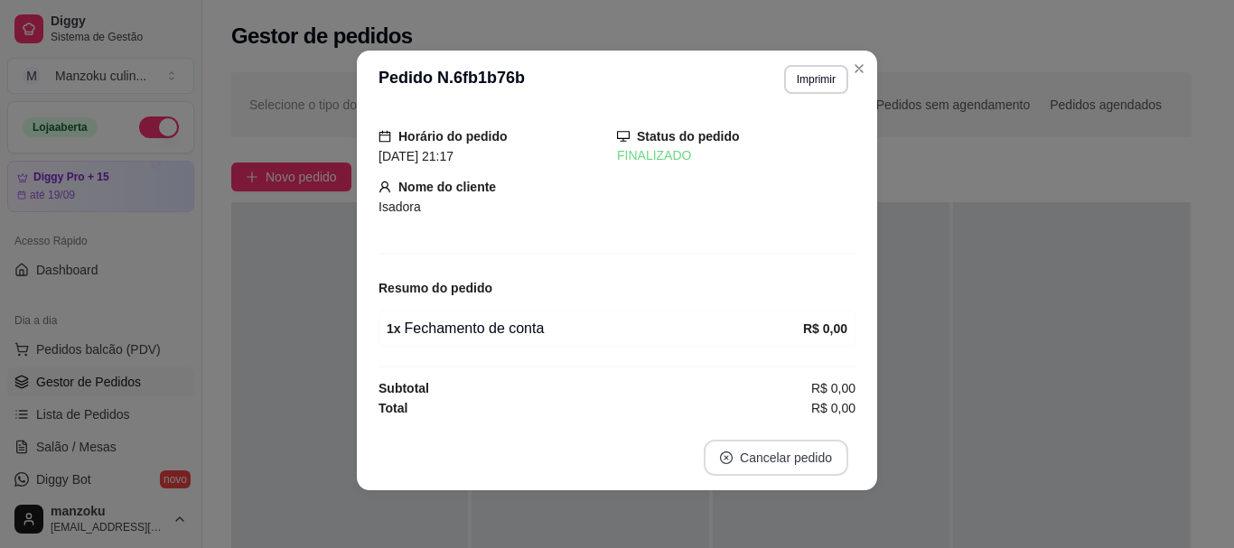
scroll to position [47, 0]
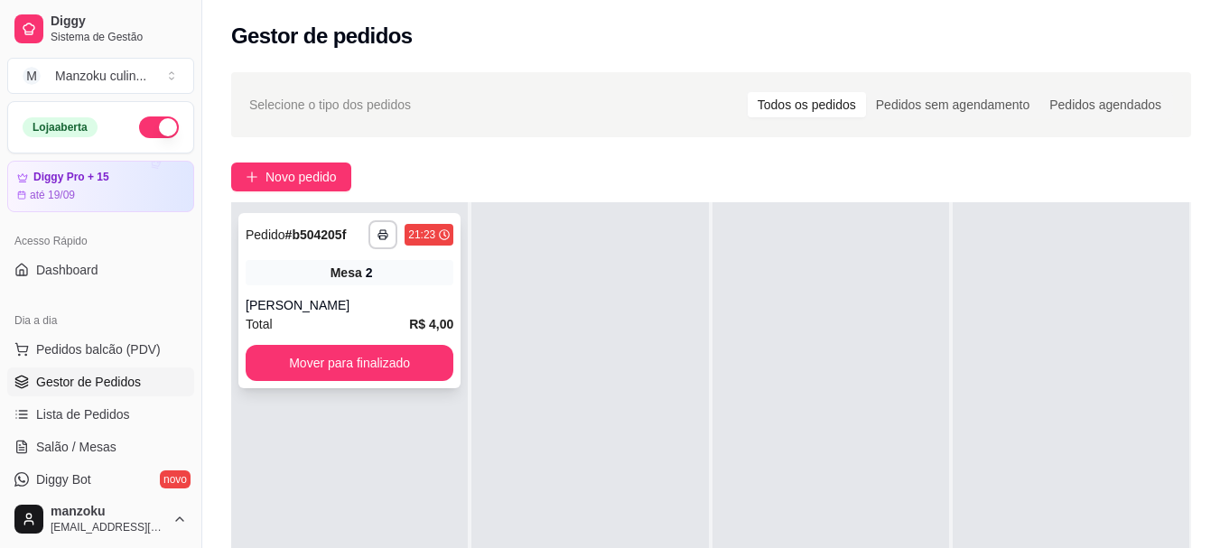
click at [350, 302] on div "[PERSON_NAME]" at bounding box center [350, 305] width 208 height 18
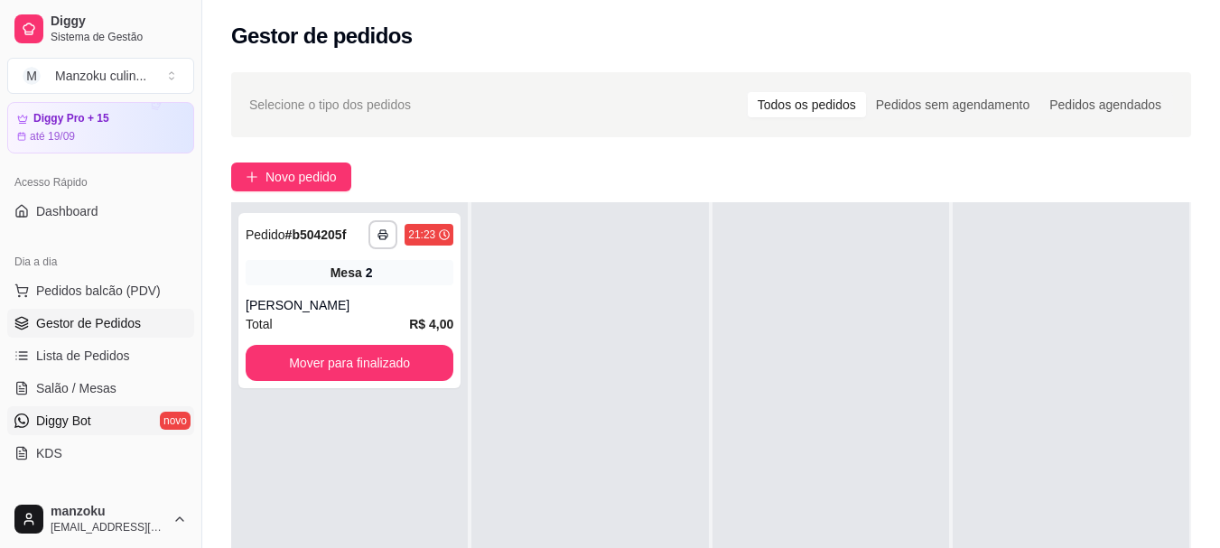
scroll to position [90, 0]
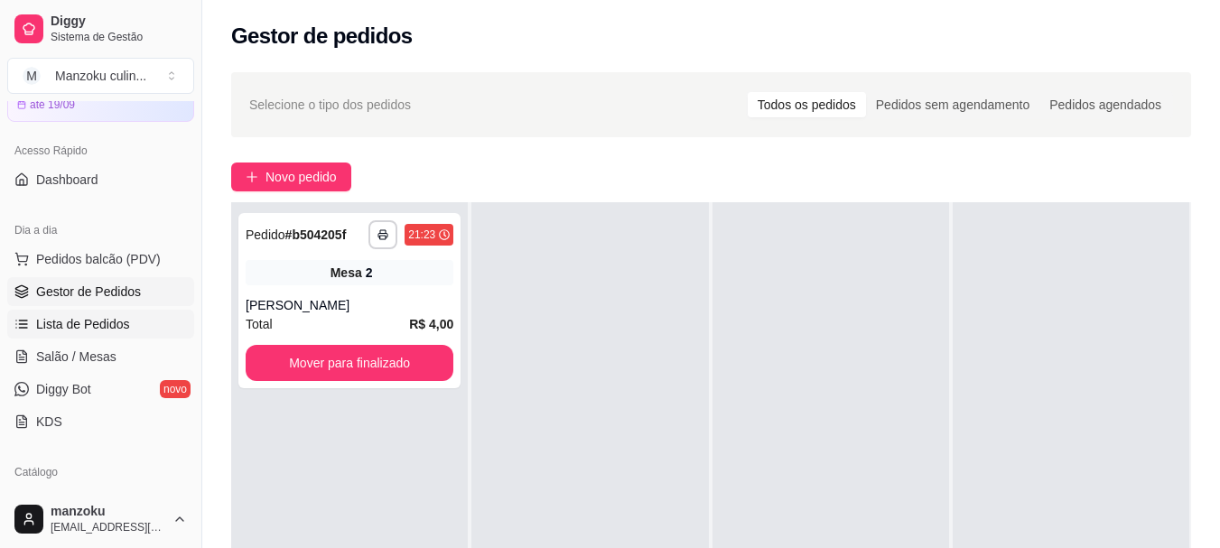
click at [119, 322] on span "Lista de Pedidos" at bounding box center [83, 324] width 94 height 18
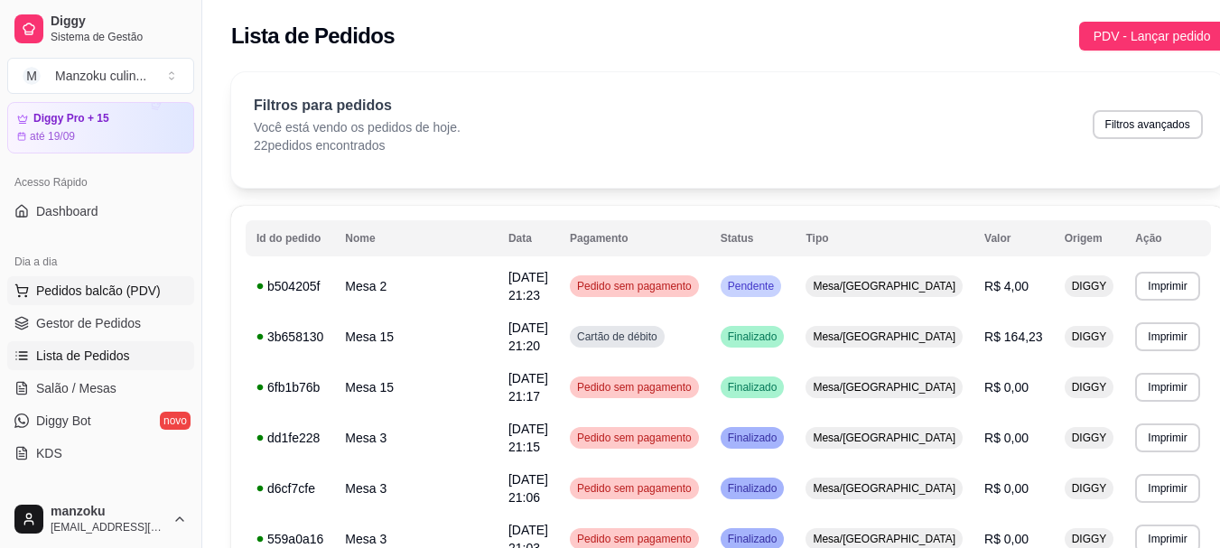
scroll to position [90, 0]
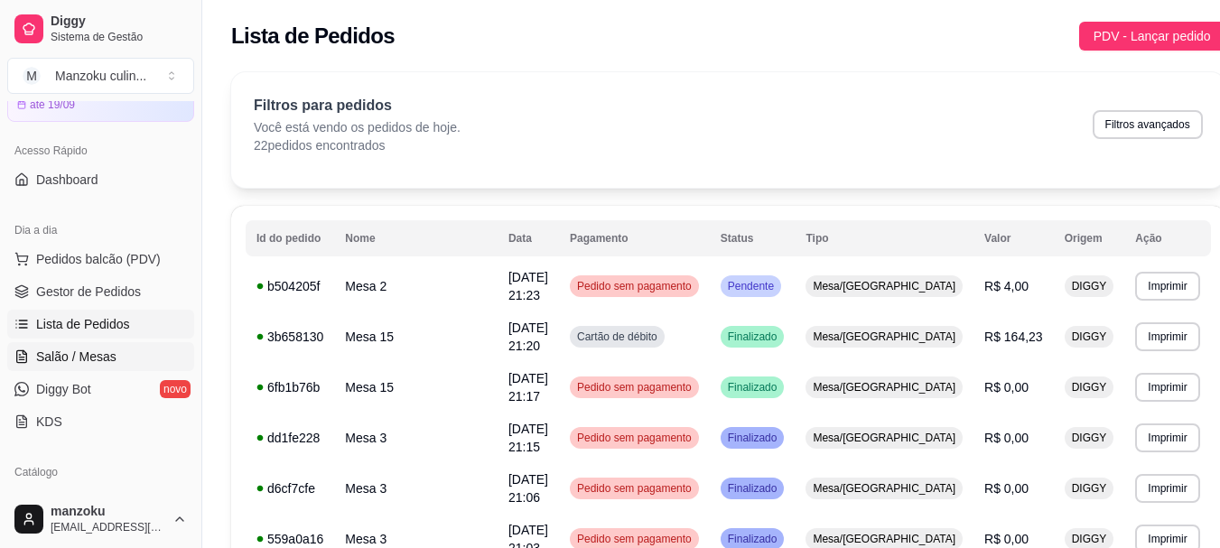
click at [108, 351] on span "Salão / Mesas" at bounding box center [76, 357] width 80 height 18
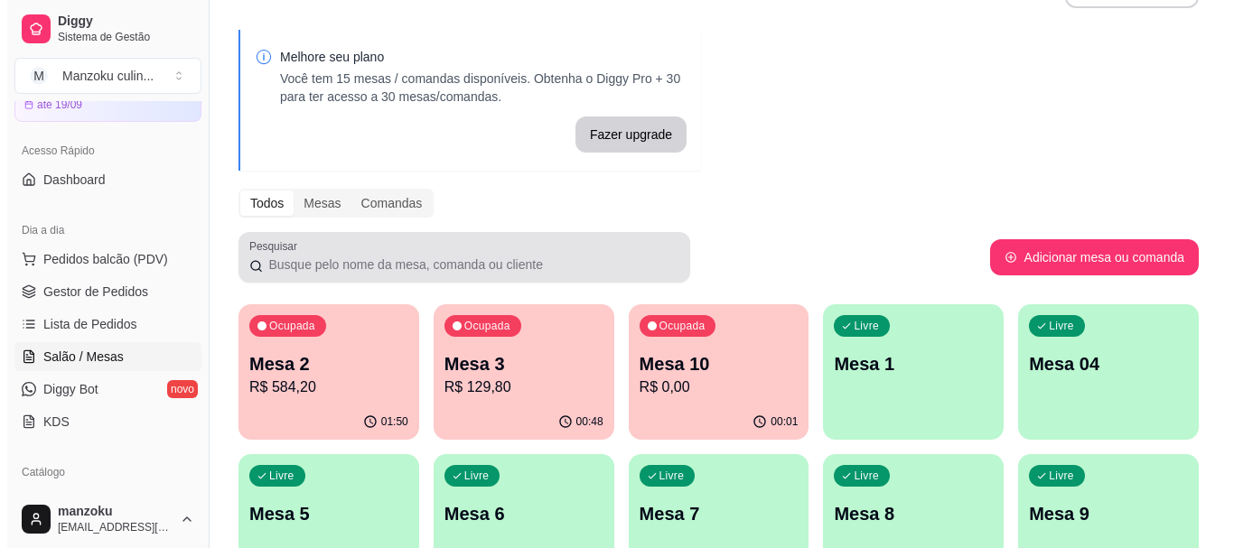
scroll to position [90, 0]
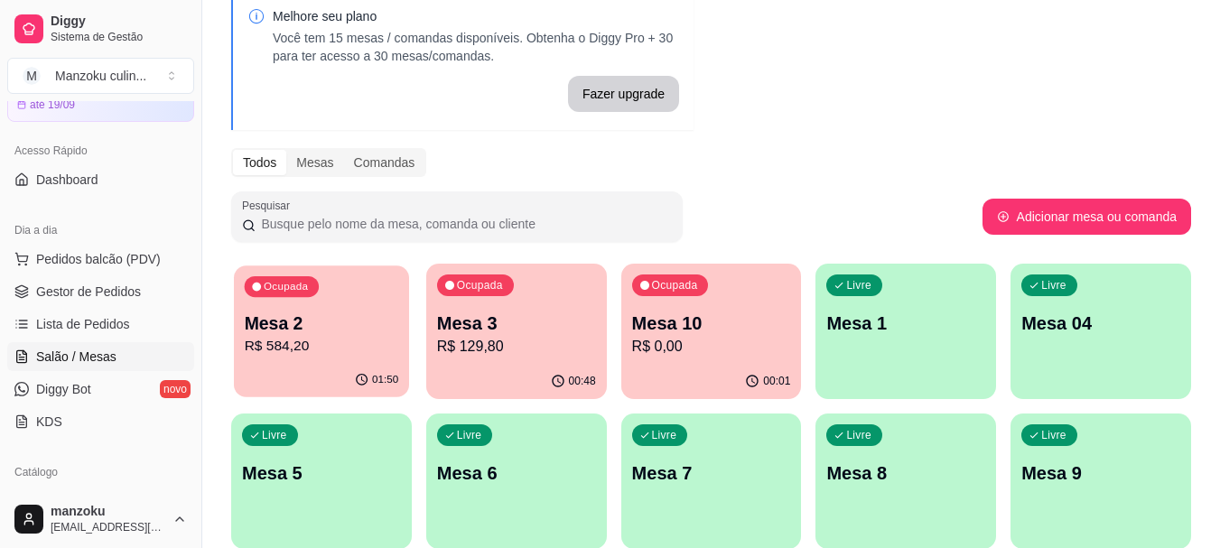
click at [300, 331] on p "Mesa 2" at bounding box center [322, 324] width 154 height 24
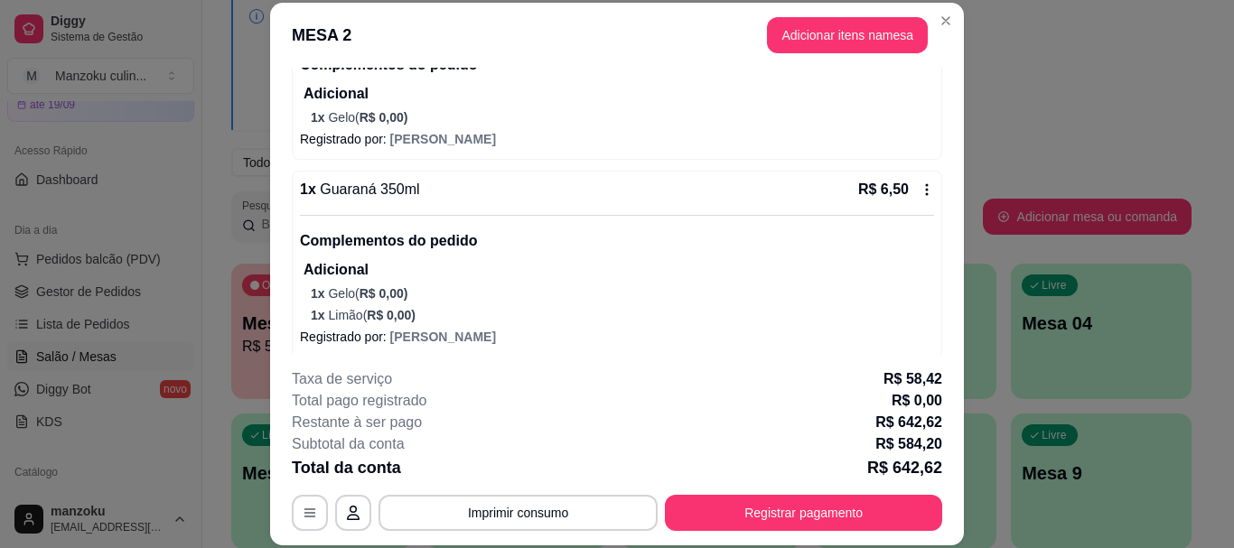
scroll to position [819, 0]
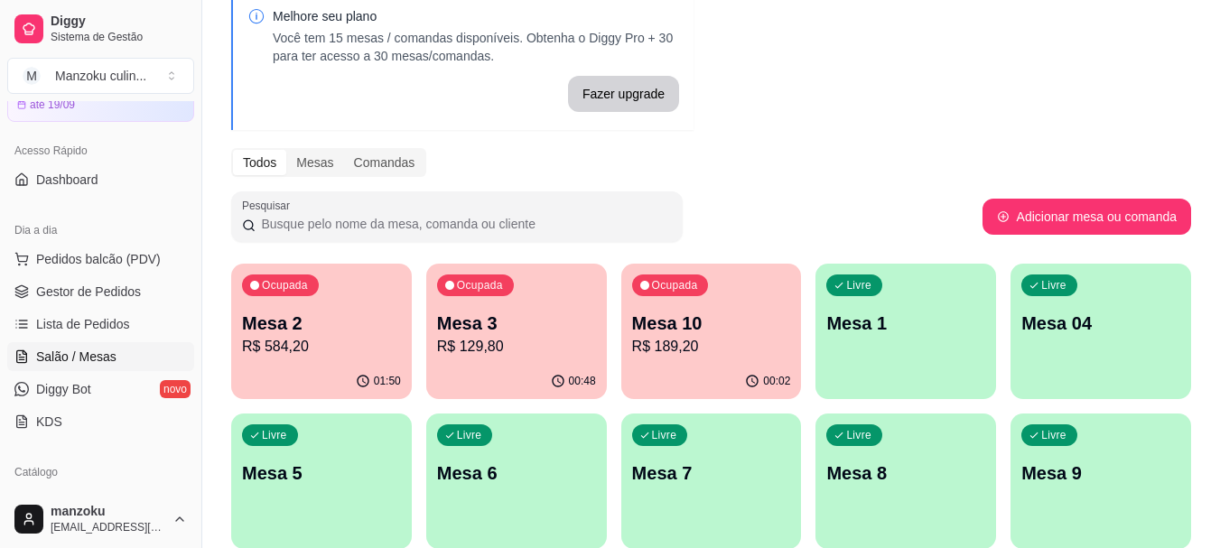
click at [1182, 124] on div "Melhore seu plano Você tem 15 mesas / comandas disponíveis. Obtenha o Diggy Pro…" at bounding box center [711, 424] width 1018 height 892
click at [371, 497] on div "Livre Mesa 5" at bounding box center [321, 471] width 181 height 114
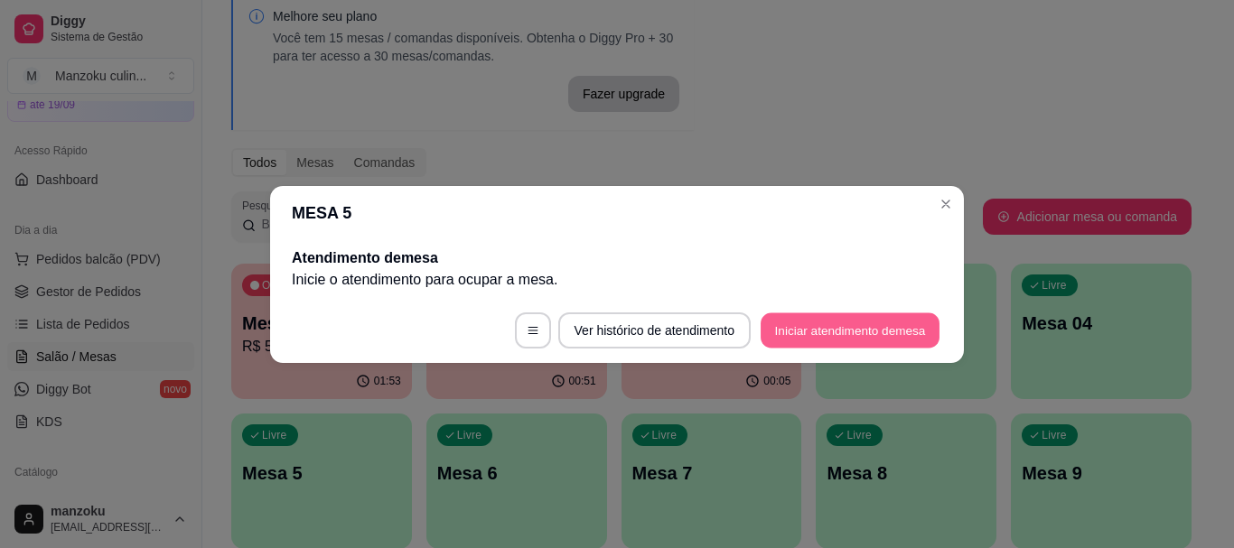
click at [867, 321] on button "Iniciar atendimento de mesa" at bounding box center [849, 329] width 179 height 35
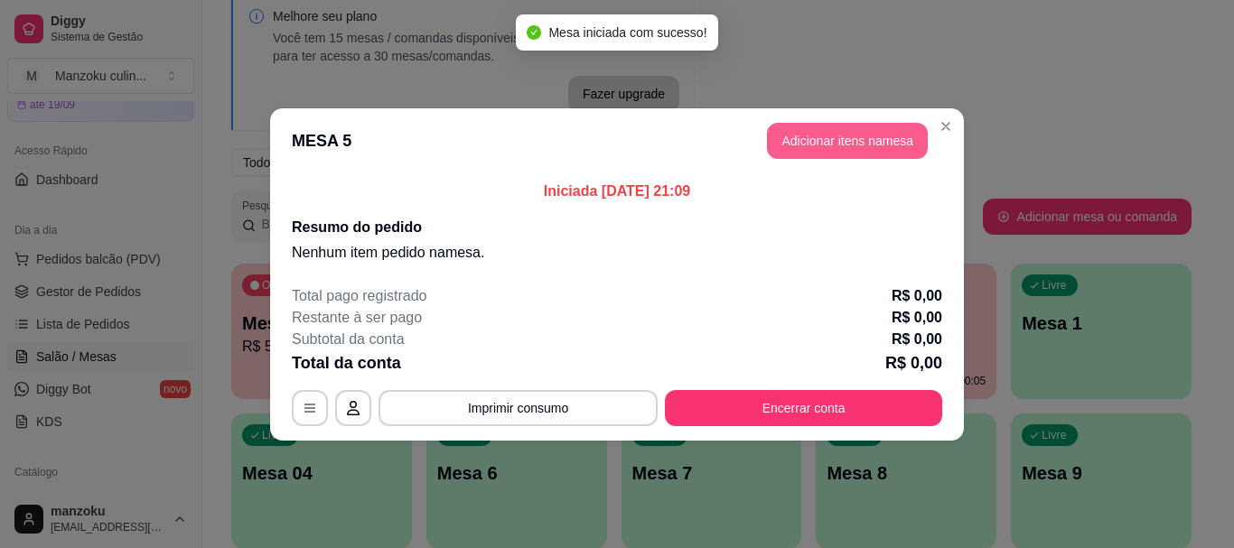
click at [843, 152] on button "Adicionar itens na mesa" at bounding box center [847, 141] width 161 height 36
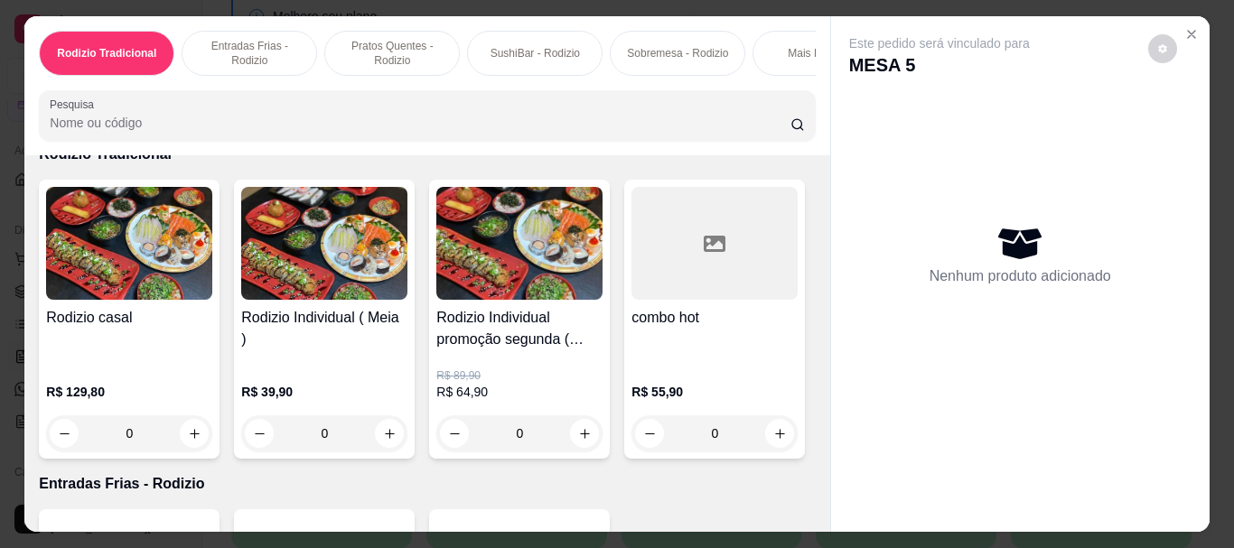
scroll to position [181, 0]
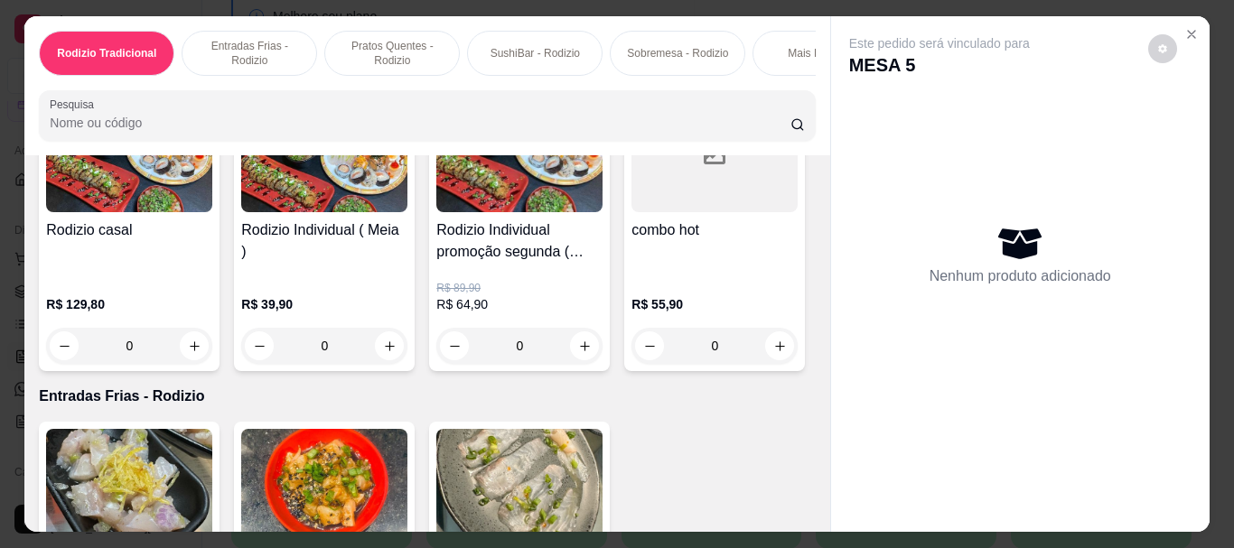
click at [583, 356] on div "0" at bounding box center [519, 346] width 166 height 36
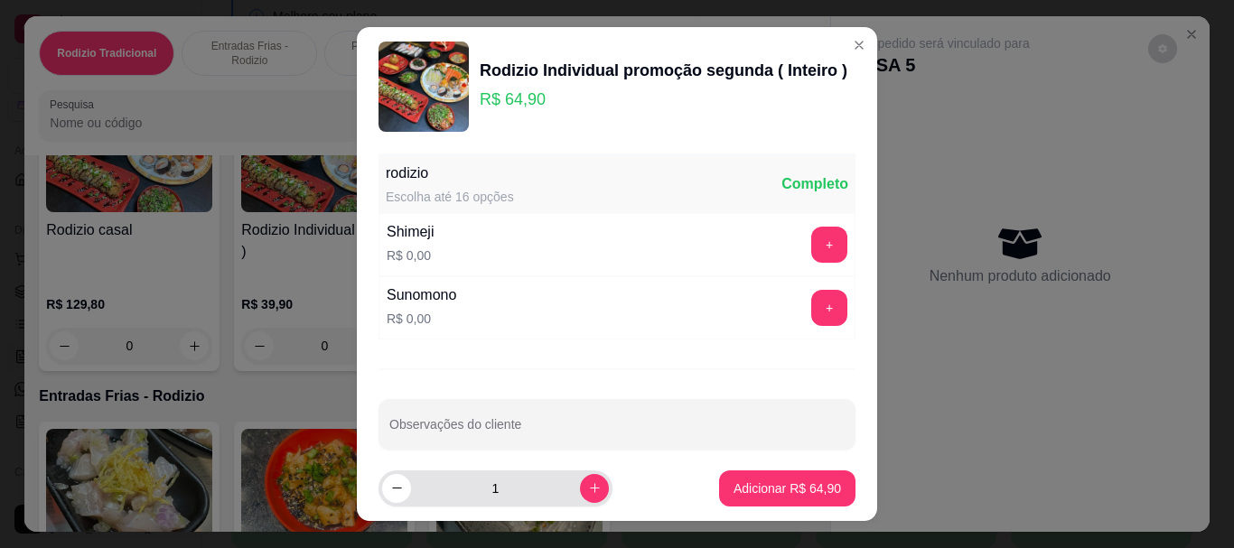
click at [593, 491] on div "1" at bounding box center [534, 489] width 312 height 36
click at [590, 489] on icon "increase-product-quantity" at bounding box center [594, 488] width 9 height 9
type input "2"
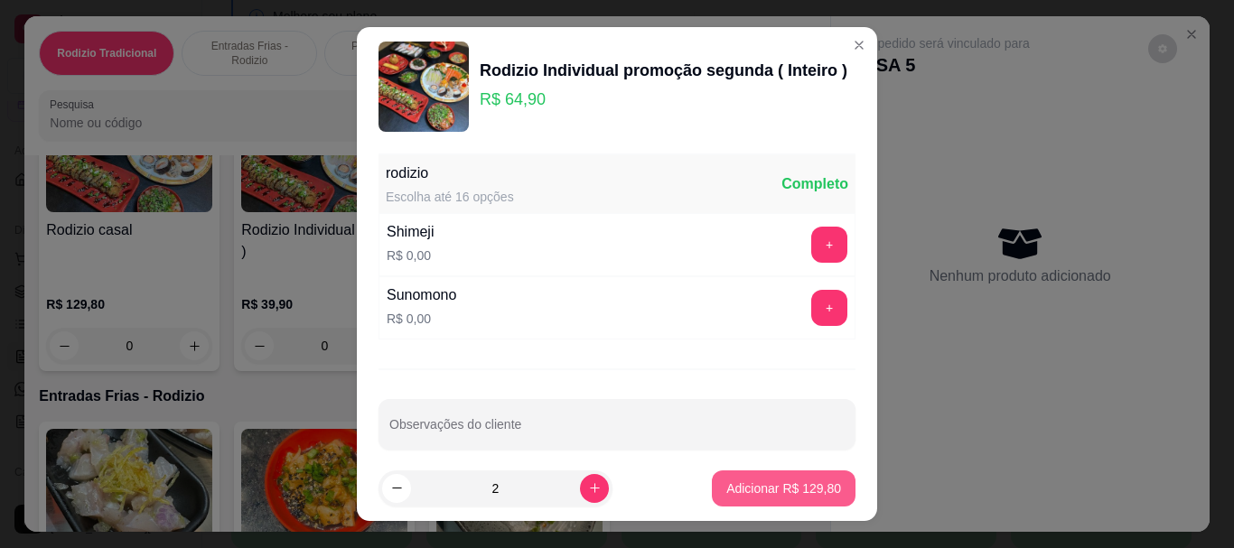
click at [730, 484] on p "Adicionar R$ 129,80" at bounding box center [783, 489] width 115 height 18
type input "2"
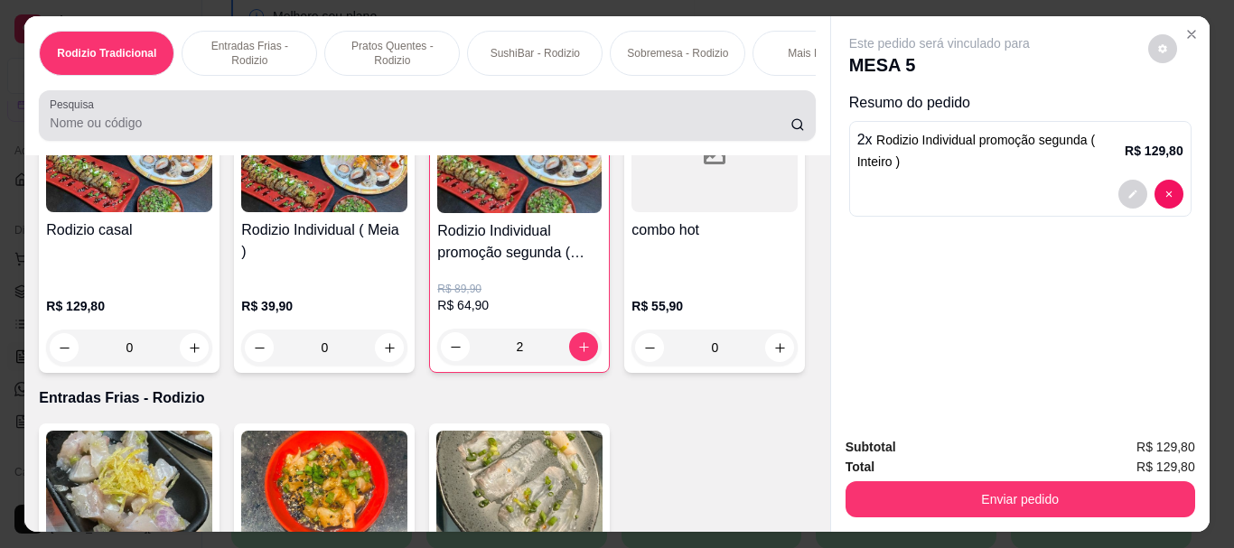
click at [398, 131] on input "Pesquisa" at bounding box center [420, 123] width 741 height 18
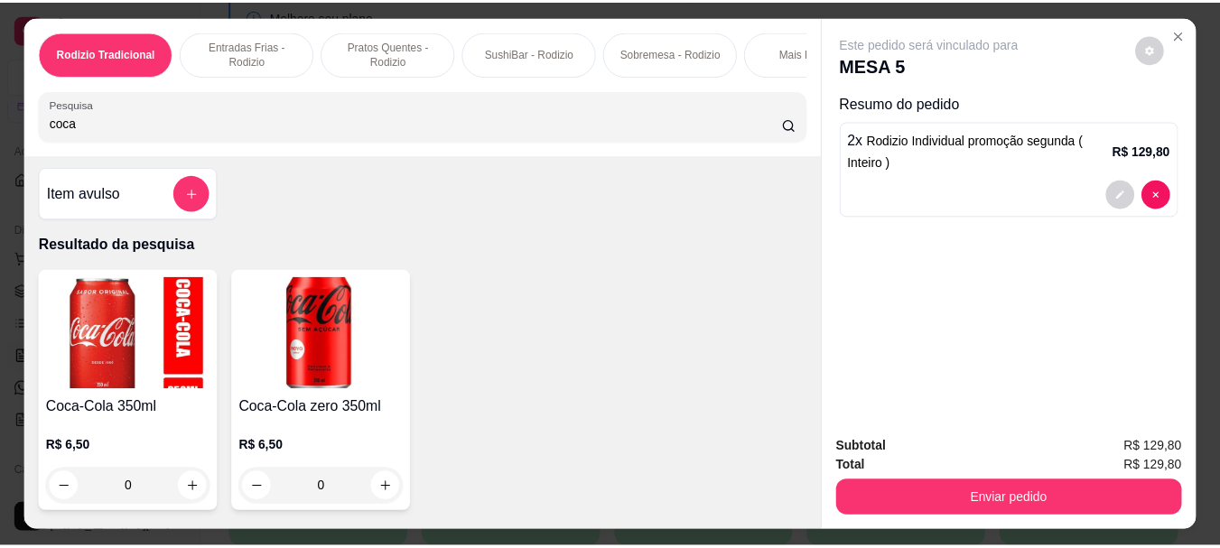
scroll to position [0, 0]
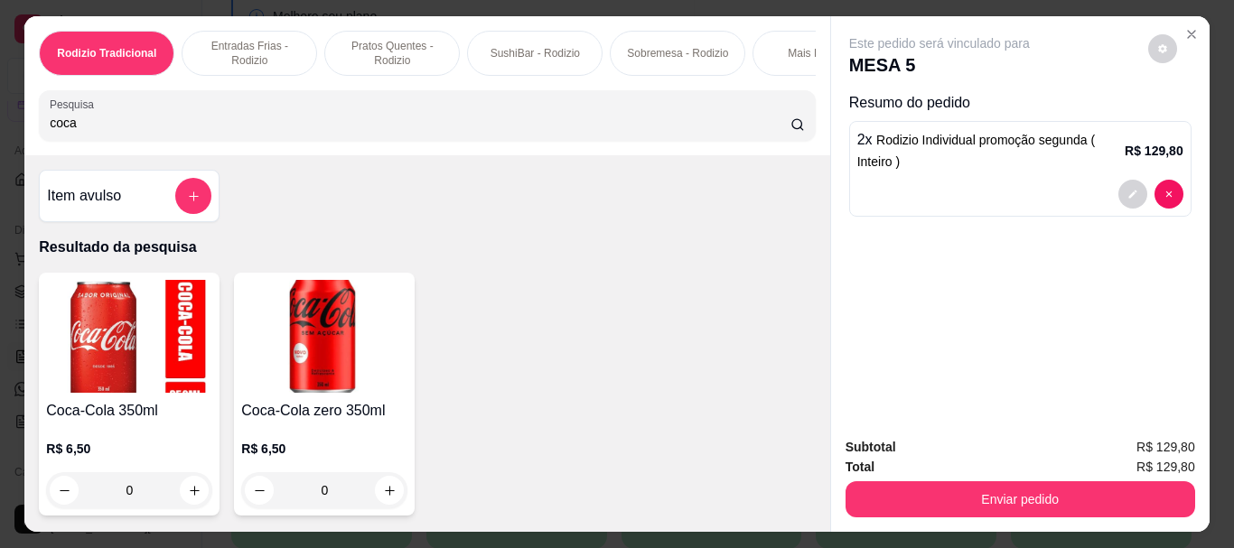
type input "coca"
click at [375, 491] on div "0" at bounding box center [324, 490] width 166 height 36
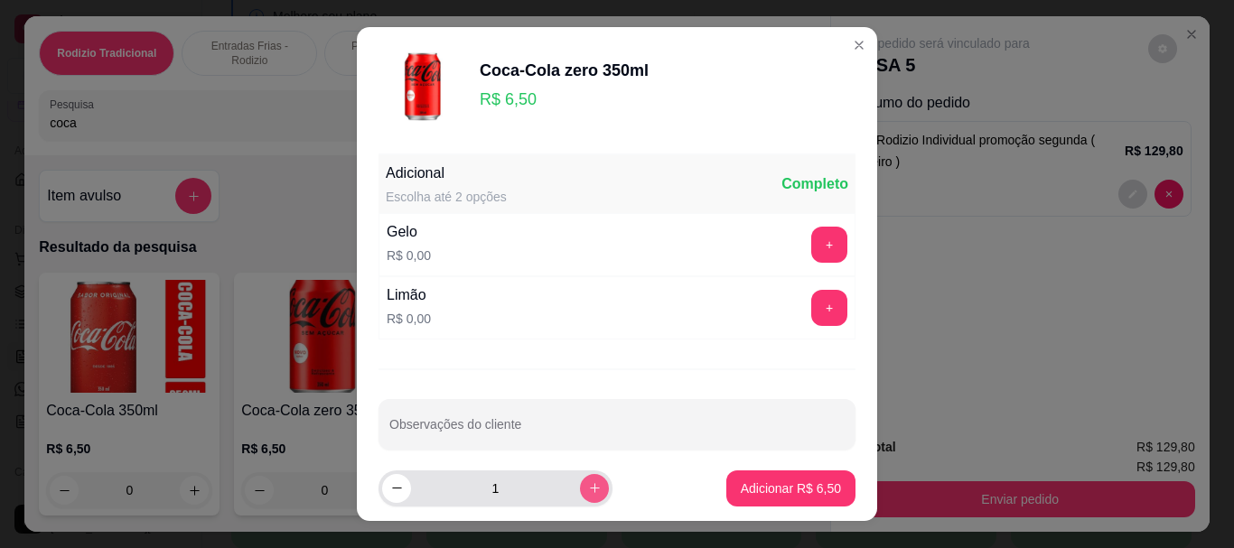
click at [580, 480] on button "increase-product-quantity" at bounding box center [594, 488] width 29 height 29
type input "2"
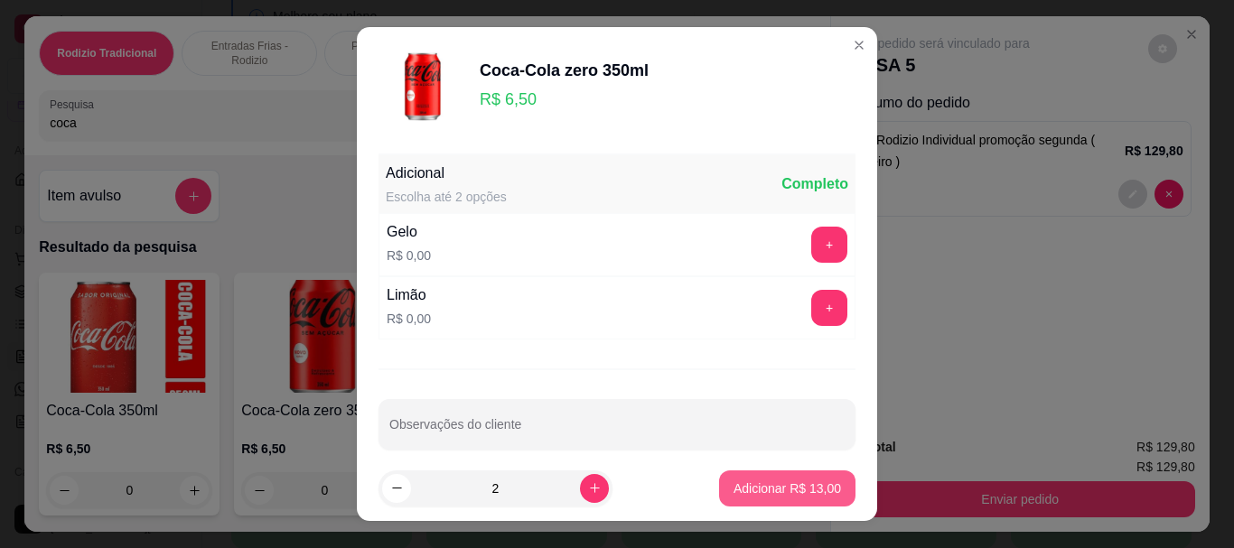
click at [820, 485] on button "Adicionar R$ 13,00" at bounding box center [787, 489] width 136 height 36
type input "2"
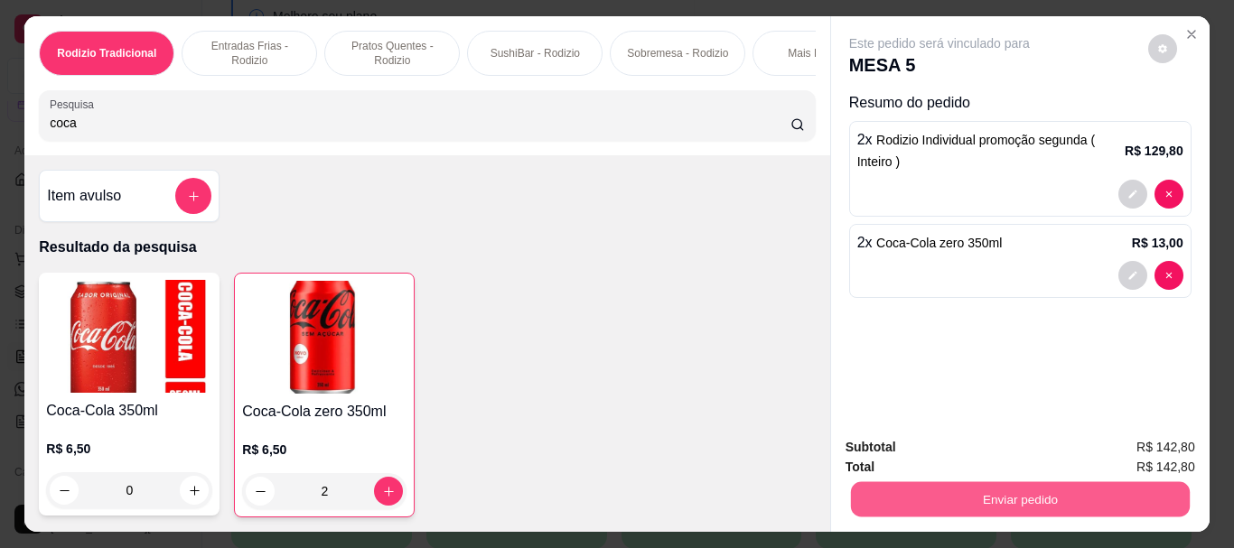
click at [981, 481] on button "Enviar pedido" at bounding box center [1019, 498] width 339 height 35
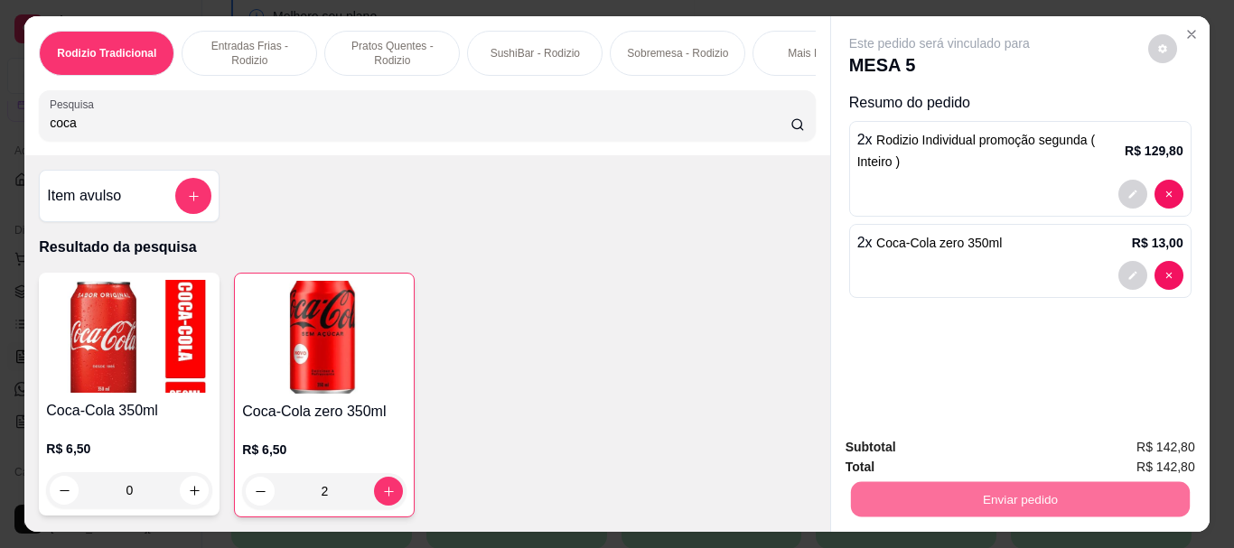
click at [928, 438] on button "Não registrar e enviar pedido" at bounding box center [960, 448] width 188 height 34
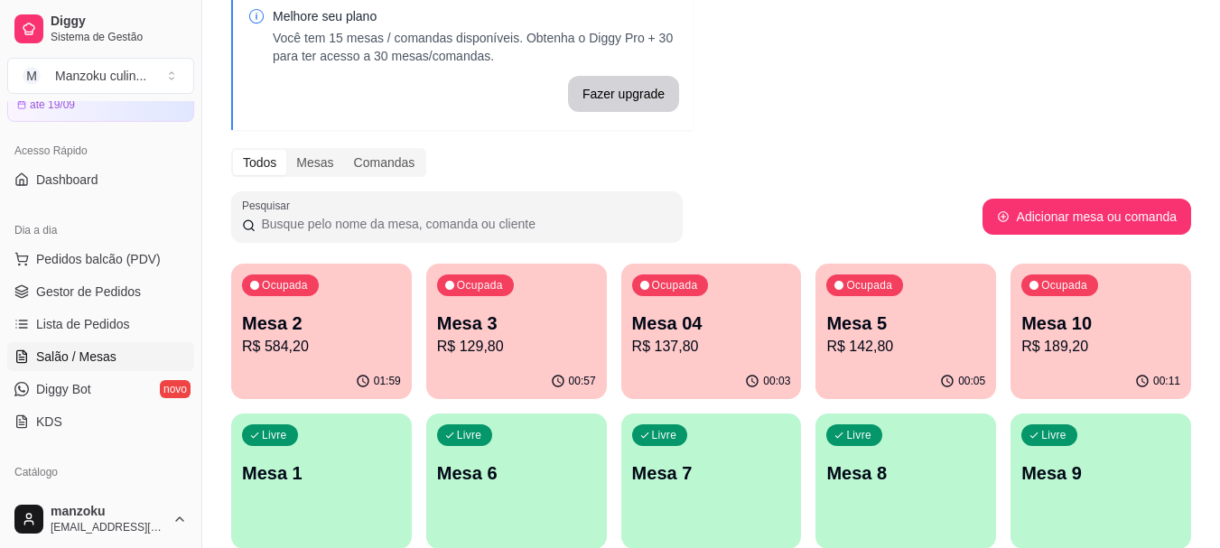
click at [1212, 143] on div "Melhore seu plano Você tem 15 mesas / comandas disponíveis. Obtenha o Diggy Pro…" at bounding box center [711, 424] width 1018 height 892
